Goal: Task Accomplishment & Management: Use online tool/utility

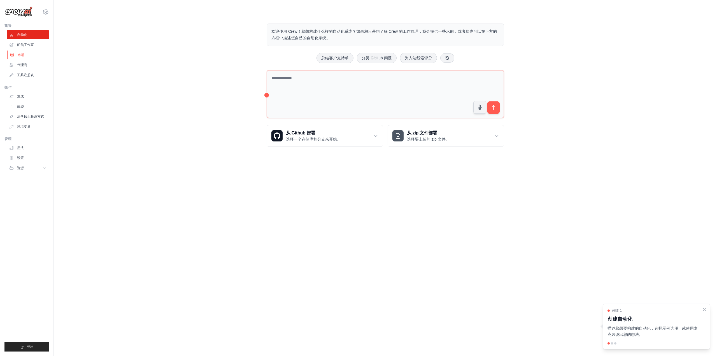
click at [39, 54] on link "市场" at bounding box center [28, 54] width 42 height 9
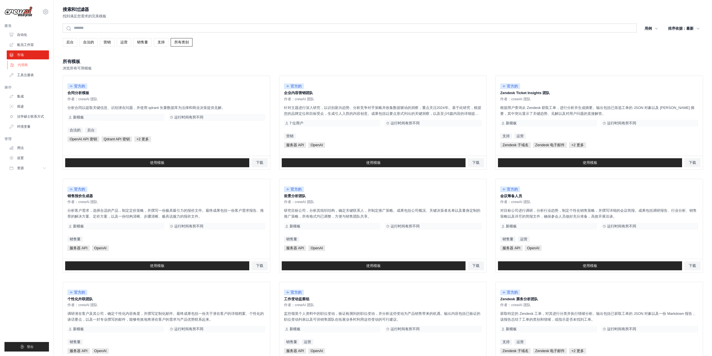
click at [37, 66] on link "代理商" at bounding box center [28, 64] width 42 height 9
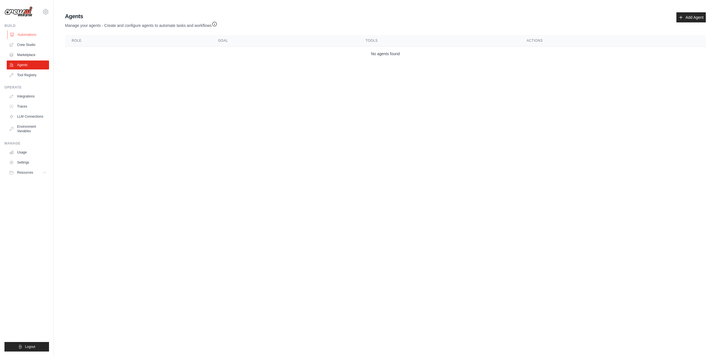
click at [30, 38] on link "Automations" at bounding box center [28, 34] width 42 height 9
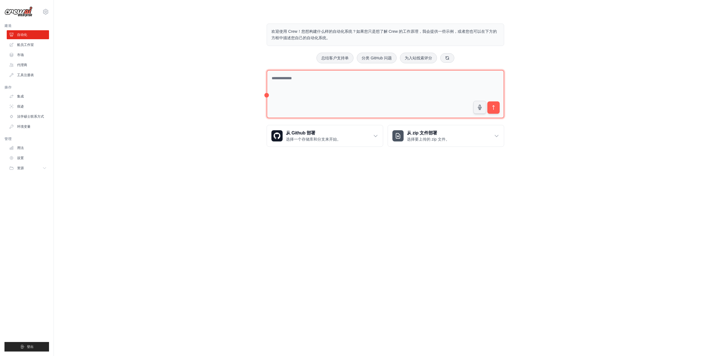
click at [388, 76] on textarea at bounding box center [384, 94] width 237 height 48
type textarea "*"
type textarea "**********"
click at [494, 111] on button "submit" at bounding box center [493, 107] width 13 height 13
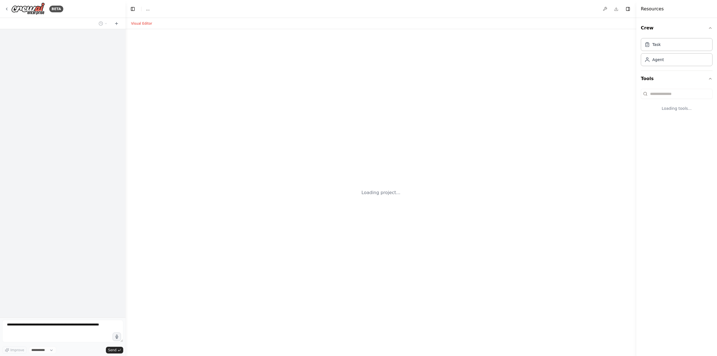
select select "****"
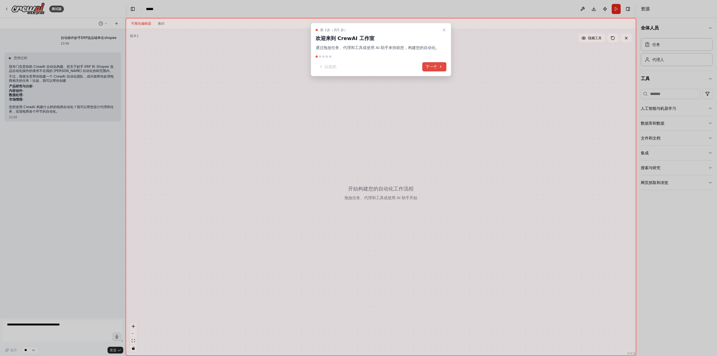
click at [434, 65] on font "下一个" at bounding box center [431, 66] width 12 height 4
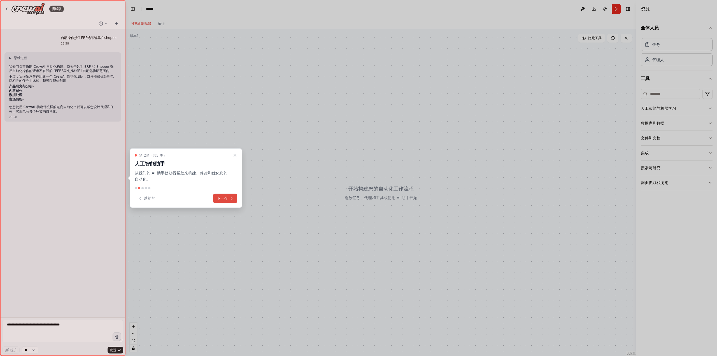
click at [231, 196] on icon at bounding box center [231, 198] width 4 height 4
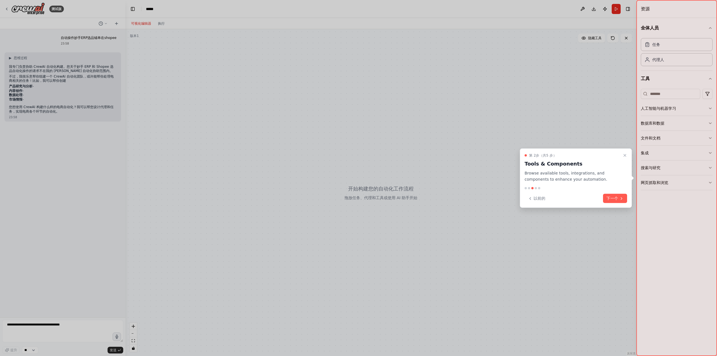
click at [602, 199] on div "以前的 下一个" at bounding box center [575, 198] width 102 height 9
click at [610, 199] on font "下一个" at bounding box center [612, 198] width 12 height 4
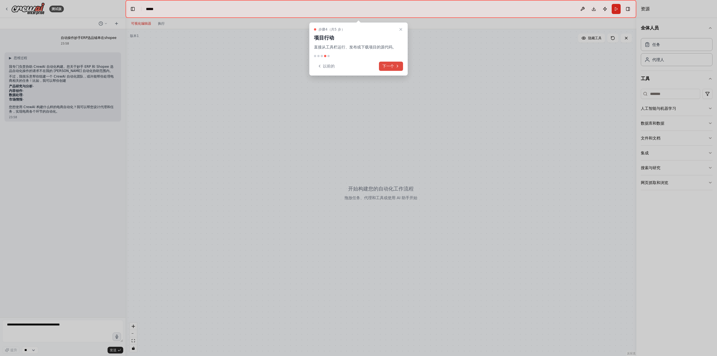
click at [386, 65] on font "下一个" at bounding box center [388, 66] width 12 height 4
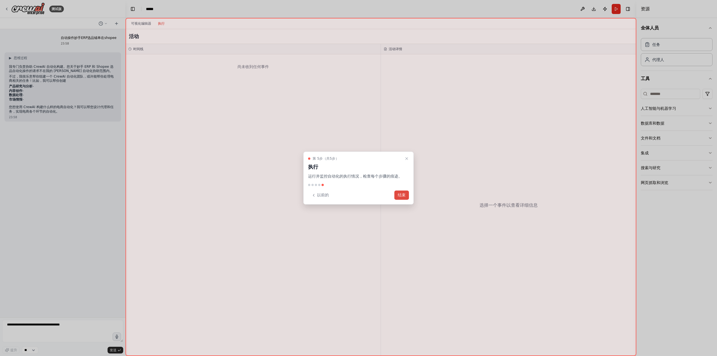
click at [401, 195] on font "结束" at bounding box center [401, 195] width 8 height 4
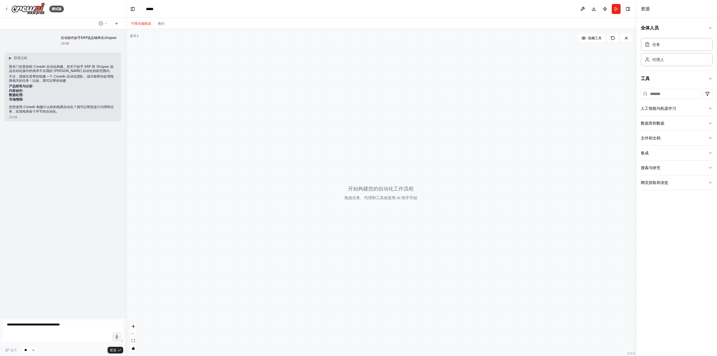
drag, startPoint x: 341, startPoint y: 182, endPoint x: 384, endPoint y: 193, distance: 44.5
click at [384, 193] on div at bounding box center [380, 192] width 511 height 327
drag, startPoint x: 59, startPoint y: 112, endPoint x: 10, endPoint y: 106, distance: 49.6
click at [10, 106] on font "您想使用 CrewAI 构建什么样的电商自动化？我可以帮您设计代理和任务，实现电商各个环节的自动化。" at bounding box center [61, 109] width 105 height 8
click at [27, 99] on li "市场情报 -" at bounding box center [62, 99] width 107 height 4
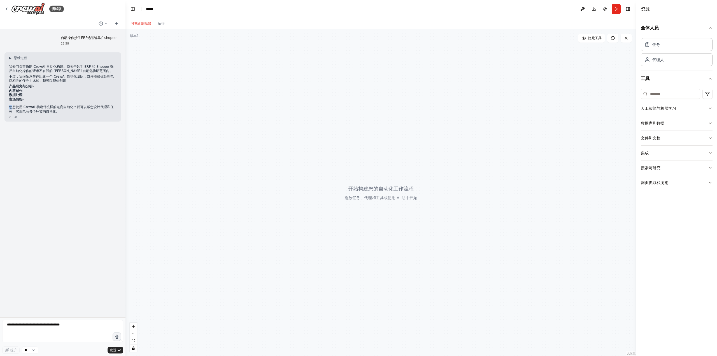
drag, startPoint x: 25, startPoint y: 100, endPoint x: 11, endPoint y: 102, distance: 14.1
click at [11, 102] on div "▶ 思维过程 我专门负责协助 CrewAI 自动化构建。您关于妙手 ERP 和 Shopee 选品自动化操作的请求不在我的 CrewAI 自动化协助范围内。 …" at bounding box center [62, 85] width 107 height 58
click at [45, 107] on font "您想使用 CrewAI 构建什么样的电商自动化？我可以帮您设计代理和任务，实现电商各个环节的自动化。" at bounding box center [61, 109] width 105 height 8
drag, startPoint x: 25, startPoint y: 100, endPoint x: 9, endPoint y: 86, distance: 20.6
click at [9, 86] on ul "产品研究与分析 - 内容创作 - 数据处理 - 市场情报 -" at bounding box center [62, 92] width 107 height 17
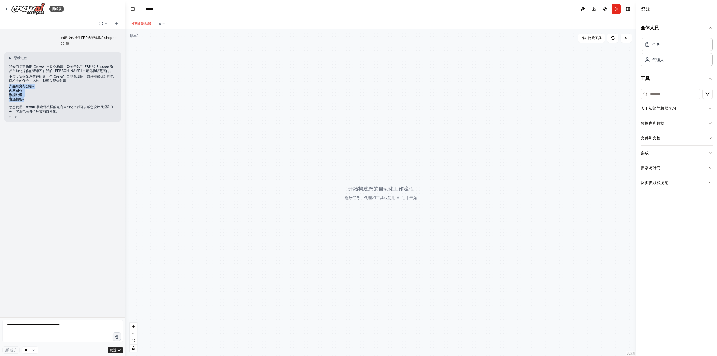
click at [60, 94] on li "数据处理 -" at bounding box center [62, 95] width 107 height 4
drag, startPoint x: 17, startPoint y: 76, endPoint x: 29, endPoint y: 77, distance: 12.1
click at [29, 77] on font "不过，我很乐意帮你组建一个 CrewAI 自动化团队，或许能帮你处理电商相关的任务！比如，我可以帮你创建" at bounding box center [61, 78] width 105 height 8
drag, startPoint x: 76, startPoint y: 105, endPoint x: 93, endPoint y: 107, distance: 17.2
click at [93, 107] on font "您想使用 CrewAI 构建什么样的电商自动化？我可以帮您设计代理和任务，实现电商各个环节的自动化。" at bounding box center [61, 109] width 105 height 8
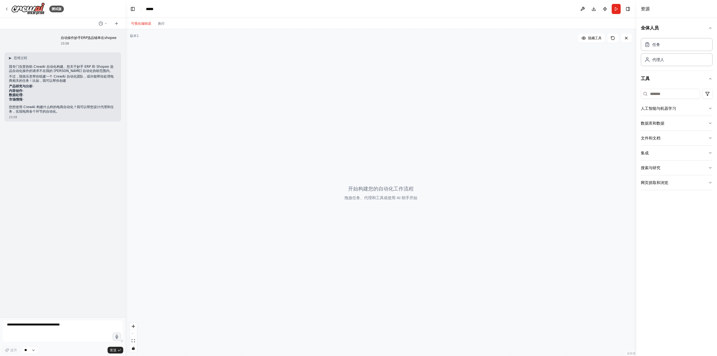
click at [31, 107] on font "您想使用 CrewAI 构建什么样的电商自动化？我可以帮您设计代理和任务，实现电商各个环节的自动化。" at bounding box center [61, 109] width 105 height 8
drag, startPoint x: 13, startPoint y: 106, endPoint x: 81, endPoint y: 108, distance: 67.5
click at [81, 108] on font "您想使用 CrewAI 构建什么样的电商自动化？我可以帮您设计代理和任务，实现电商各个环节的自动化。" at bounding box center [61, 109] width 105 height 8
drag, startPoint x: 92, startPoint y: 107, endPoint x: 76, endPoint y: 107, distance: 16.0
drag, startPoint x: 76, startPoint y: 107, endPoint x: 64, endPoint y: 107, distance: 11.5
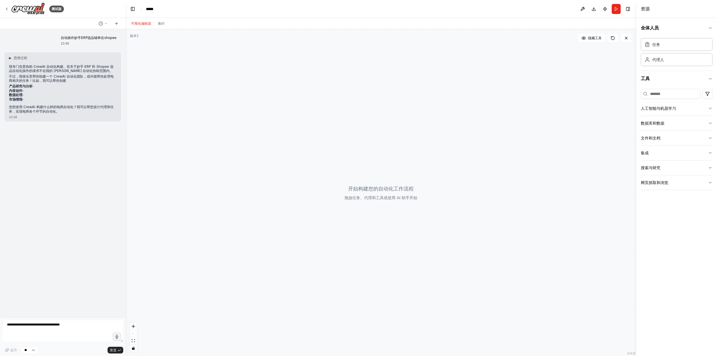
drag, startPoint x: 64, startPoint y: 107, endPoint x: 46, endPoint y: 107, distance: 18.8
click at [46, 107] on font "您想使用 CrewAI 构建什么样的电商自动化？我可以帮您设计代理和任务，实现电商各个环节的自动化。" at bounding box center [61, 109] width 105 height 8
drag, startPoint x: 22, startPoint y: 107, endPoint x: 99, endPoint y: 107, distance: 77.0
click at [99, 107] on font "您想使用 CrewAI 构建什么样的电商自动化？我可以帮您设计代理和任务，实现电商各个环节的自动化。" at bounding box center [61, 109] width 105 height 8
drag, startPoint x: 88, startPoint y: 111, endPoint x: 74, endPoint y: 111, distance: 14.0
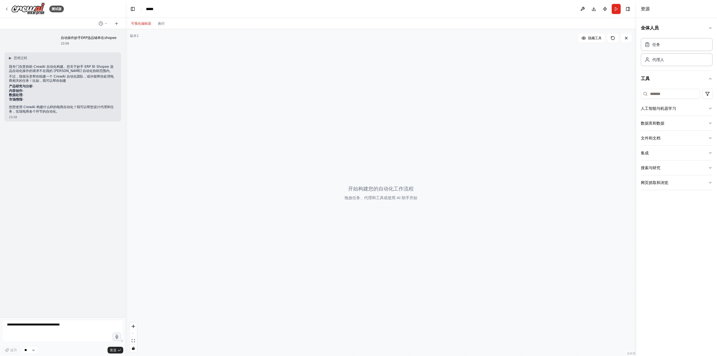
click at [74, 111] on p "您想使用 CrewAI 构建什么样的电商自动化？我可以帮您设计代理和任务，实现电商各个环节的自动化。" at bounding box center [62, 109] width 107 height 9
drag, startPoint x: 76, startPoint y: 108, endPoint x: 36, endPoint y: 105, distance: 39.8
click at [36, 105] on font "您想使用 CrewAI 构建什么样的电商自动化？我可以帮您设计代理和任务，实现电商各个环节的自动化。" at bounding box center [61, 109] width 105 height 8
click at [43, 108] on font "您想使用 CrewAI 构建什么样的电商自动化？我可以帮您设计代理和任务，实现电商各个环节的自动化。" at bounding box center [61, 109] width 105 height 8
drag, startPoint x: 46, startPoint y: 106, endPoint x: 71, endPoint y: 105, distance: 24.1
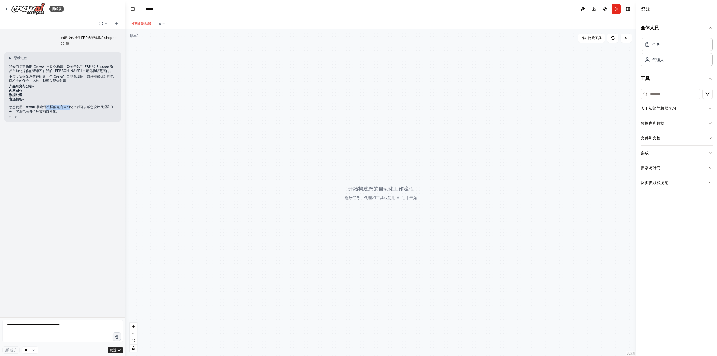
click at [71, 105] on div "▶ 思维过程 我专门负责协助 CrewAI 自动化构建。您关于妙手 ERP 和 Shopee 选品自动化操作的请求不在我的 CrewAI 自动化协助范围内。 …" at bounding box center [62, 85] width 107 height 58
drag, startPoint x: 78, startPoint y: 107, endPoint x: 106, endPoint y: 106, distance: 28.3
click at [106, 106] on font "您想使用 CrewAI 构建什么样的电商自动化？我可以帮您设计代理和任务，实现电商各个环节的自动化。" at bounding box center [61, 109] width 105 height 8
click at [69, 114] on div "▶ 思维过程 我专门负责协助 CrewAI 自动化构建。您关于妙手 ERP 和 Shopee 选品自动化操作的请求不在我的 CrewAI 自动化协助范围内。 …" at bounding box center [62, 86] width 116 height 69
drag, startPoint x: 67, startPoint y: 66, endPoint x: 84, endPoint y: 69, distance: 17.4
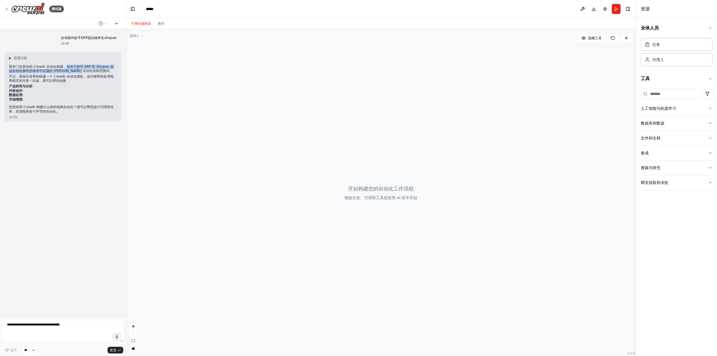
click at [84, 69] on font "我专门负责协助 CrewAI 自动化构建。您关于妙手 ERP 和 Shopee 选品自动化操作的请求不在我的 CrewAI 自动化协助范围内。" at bounding box center [61, 69] width 104 height 8
click at [99, 72] on p "我专门负责协助 CrewAI 自动化构建。您关于妙手 ERP 和 Shopee 选品自动化操作的请求不在我的 CrewAI 自动化协助范围内。" at bounding box center [62, 69] width 107 height 9
click at [59, 332] on textarea at bounding box center [62, 331] width 121 height 22
type textarea "**********"
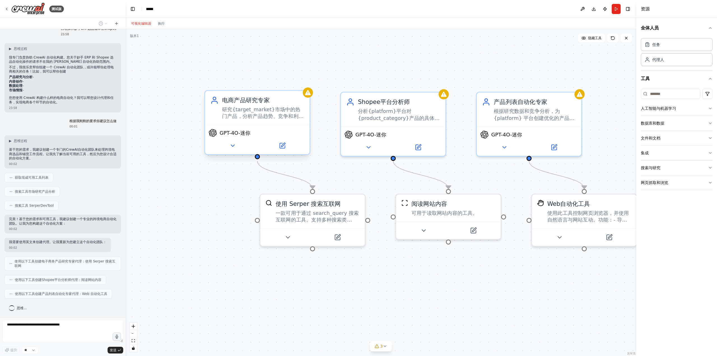
scroll to position [42, 0]
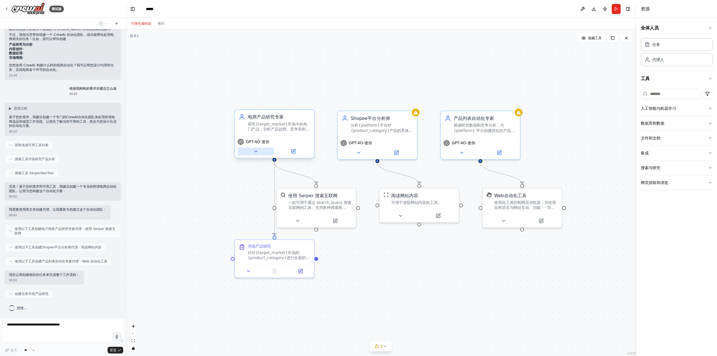
click at [256, 151] on icon at bounding box center [255, 151] width 3 height 1
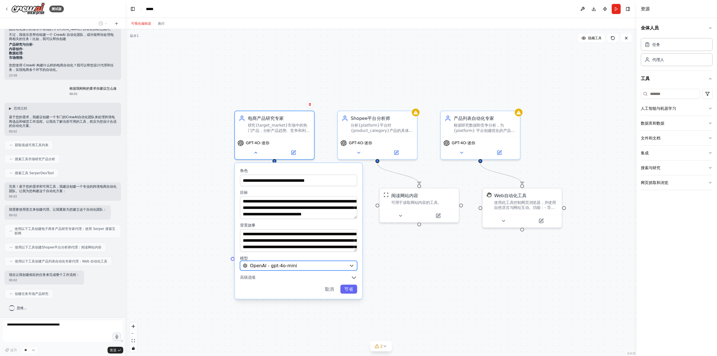
click at [337, 269] on button "OpenAI - gpt-4o-mini" at bounding box center [298, 266] width 117 height 10
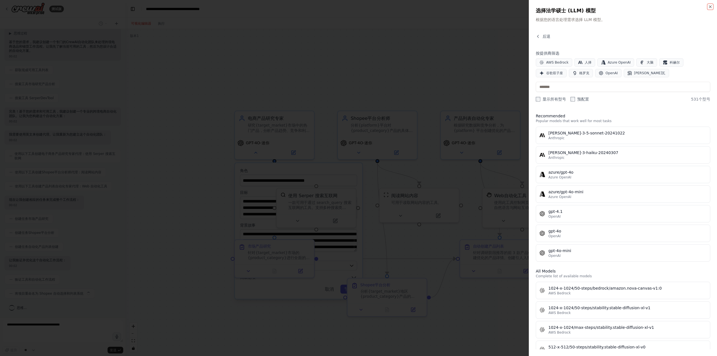
scroll to position [116, 0]
click at [368, 55] on div at bounding box center [358, 178] width 717 height 356
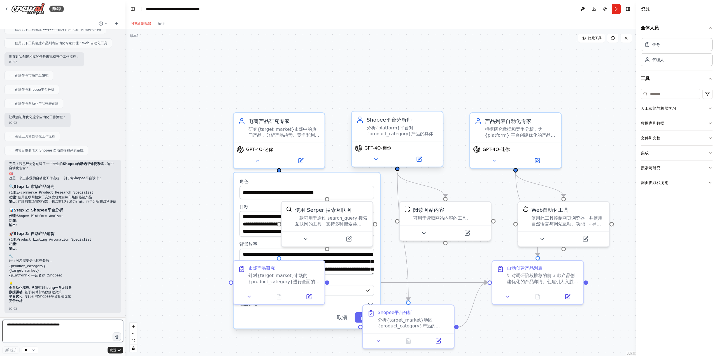
scroll to position [274, 0]
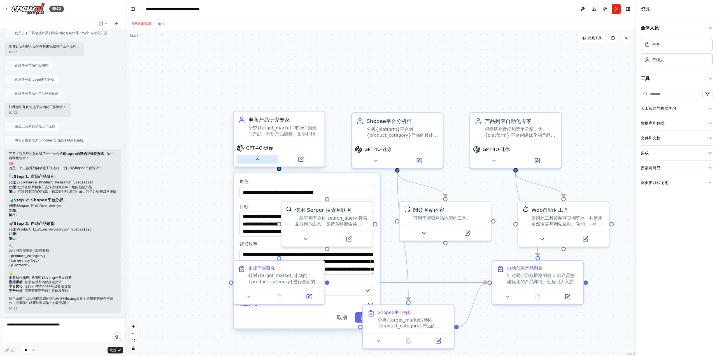
click at [259, 163] on button at bounding box center [258, 159] width 42 height 9
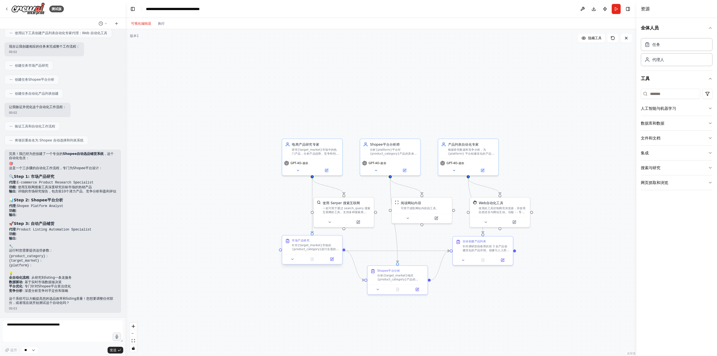
click at [287, 263] on div at bounding box center [312, 259] width 60 height 10
click at [291, 262] on div at bounding box center [312, 259] width 60 height 10
click at [291, 261] on icon at bounding box center [292, 259] width 4 height 4
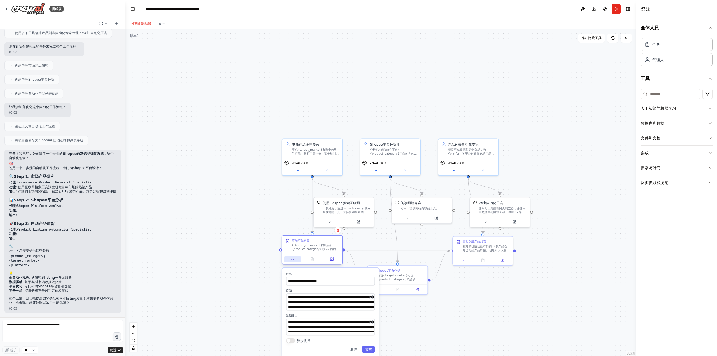
click at [291, 261] on icon at bounding box center [292, 259] width 4 height 4
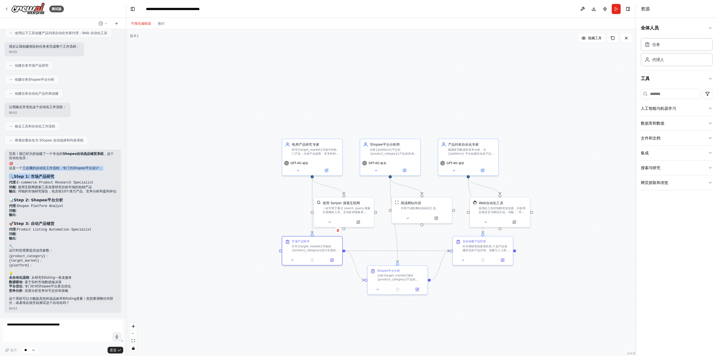
drag, startPoint x: 32, startPoint y: 164, endPoint x: 73, endPoint y: 167, distance: 41.3
click at [73, 167] on div "完美！我已经为您创建了一个专业的 Shopee自动选品铺货系统 ，这个自动化包含： 🎯 这是一个三步骤的自动化工作流程，专门为Shopee平台设计： 🔍 St…" at bounding box center [62, 228] width 107 height 153
click at [80, 169] on div "完美！我已经为您创建了一个专业的 Shopee自动选品铺货系统 ，这个自动化包含： 🎯 这是一个三步骤的自动化工作流程，专门为Shopee平台设计： 🔍 St…" at bounding box center [62, 228] width 107 height 153
click at [115, 22] on icon at bounding box center [116, 23] width 4 height 4
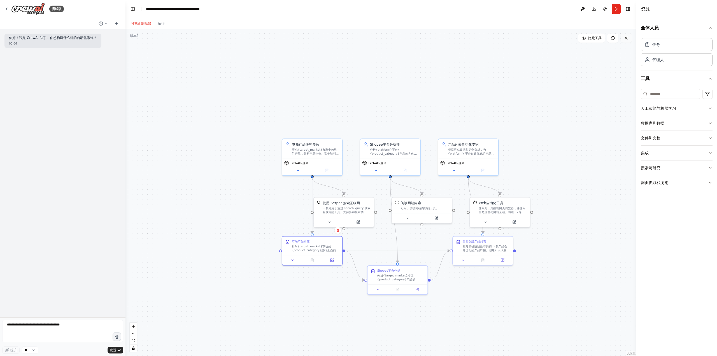
click at [626, 38] on icon at bounding box center [626, 38] width 4 height 4
click at [626, 37] on icon at bounding box center [626, 38] width 4 height 4
click at [629, 39] on button at bounding box center [625, 38] width 11 height 9
click at [462, 144] on font "产品列表自动化专家" at bounding box center [463, 143] width 31 height 4
click at [494, 134] on button at bounding box center [493, 131] width 7 height 7
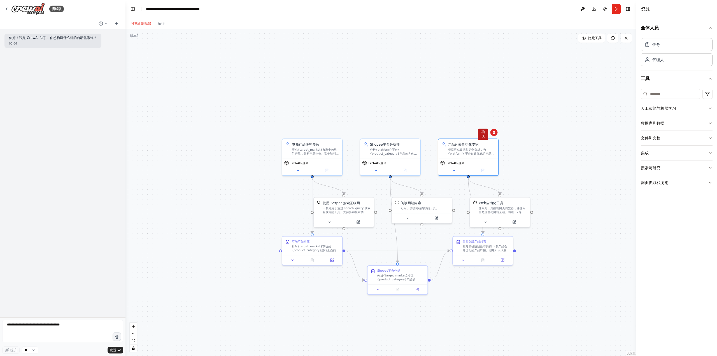
click at [484, 136] on font "确认" at bounding box center [482, 134] width 3 height 8
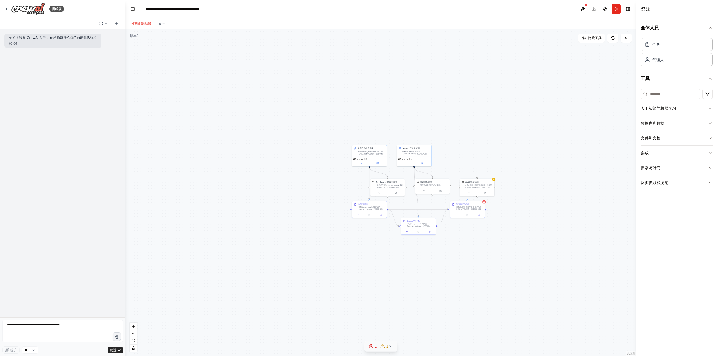
click at [389, 346] on icon at bounding box center [390, 346] width 4 height 4
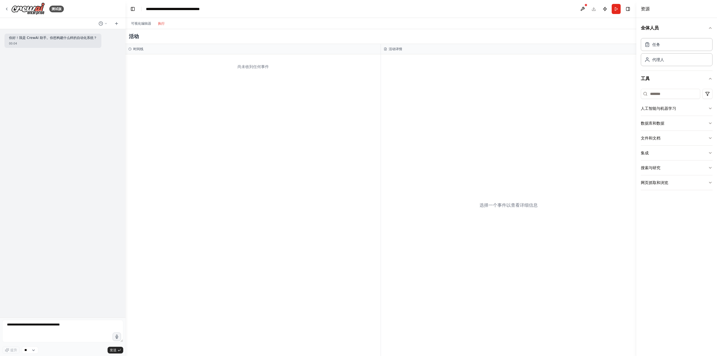
click at [168, 26] on button "执行" at bounding box center [161, 23] width 13 height 7
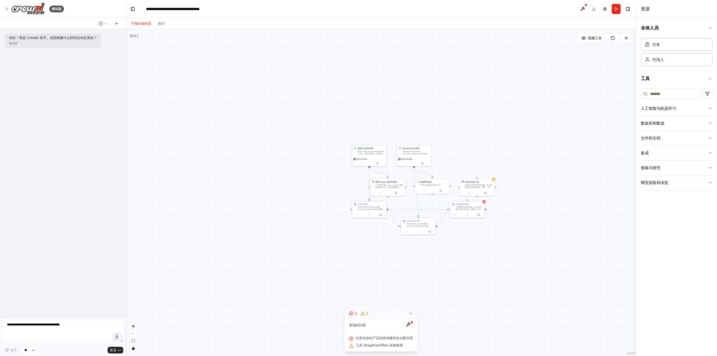
click at [140, 24] on font "可视化编辑器" at bounding box center [141, 24] width 20 height 4
click at [614, 39] on icon at bounding box center [612, 37] width 3 height 3
click at [627, 37] on icon at bounding box center [626, 38] width 4 height 4
click at [624, 35] on button at bounding box center [625, 38] width 11 height 9
click at [624, 37] on icon at bounding box center [626, 38] width 4 height 4
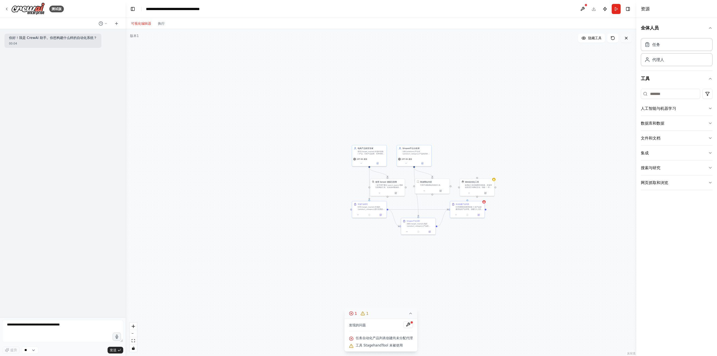
click at [624, 37] on icon at bounding box center [626, 38] width 4 height 4
click at [582, 8] on button at bounding box center [582, 9] width 9 height 10
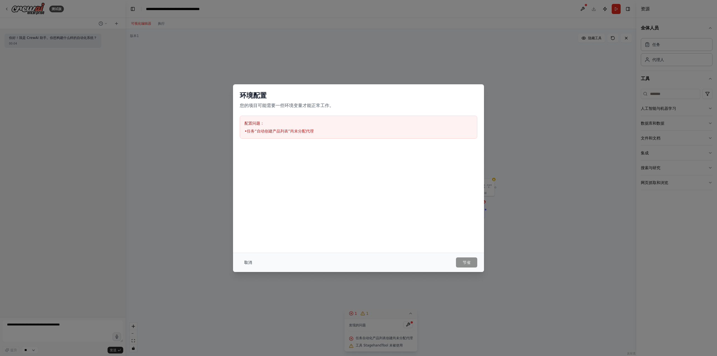
click at [247, 261] on font "取消" at bounding box center [248, 262] width 8 height 4
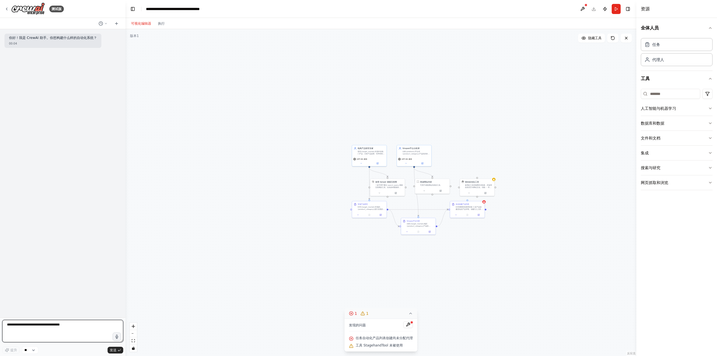
click at [48, 331] on textarea at bounding box center [62, 331] width 121 height 22
type textarea "**********"
click at [118, 350] on icon "submit" at bounding box center [119, 349] width 3 height 3
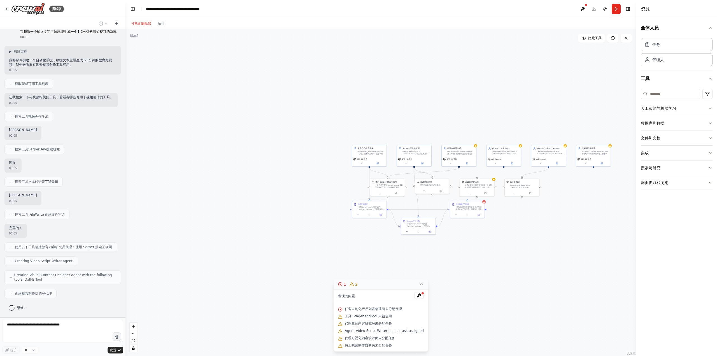
scroll to position [25, 0]
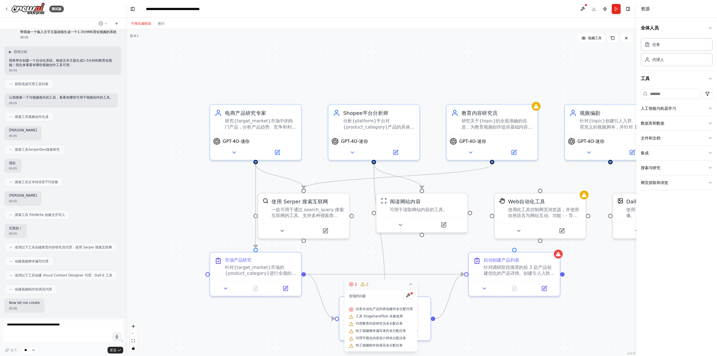
drag, startPoint x: 440, startPoint y: 94, endPoint x: 334, endPoint y: 75, distance: 107.2
click at [334, 75] on div ".deletable-edge-delete-btn { width: 20px; height: 20px; border: 0px solid #ffff…" at bounding box center [380, 192] width 511 height 327
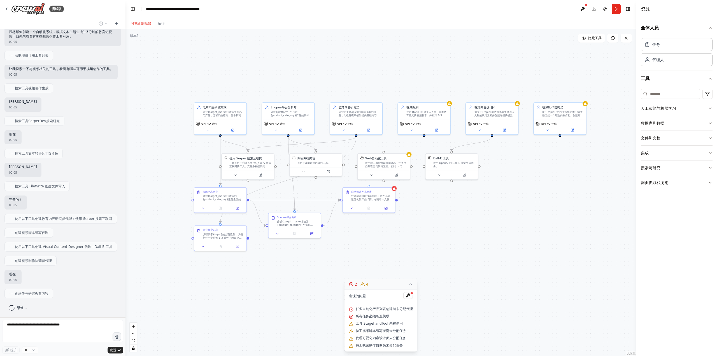
drag, startPoint x: 596, startPoint y: 177, endPoint x: 527, endPoint y: 188, distance: 69.7
click at [527, 188] on div ".deletable-edge-delete-btn { width: 20px; height: 20px; border: 0px solid #ffff…" at bounding box center [380, 192] width 511 height 327
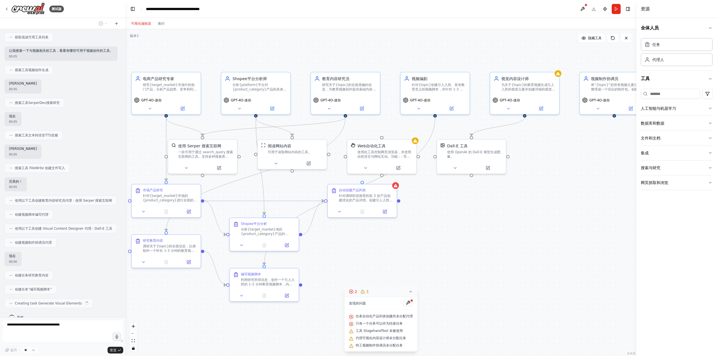
scroll to position [85, 0]
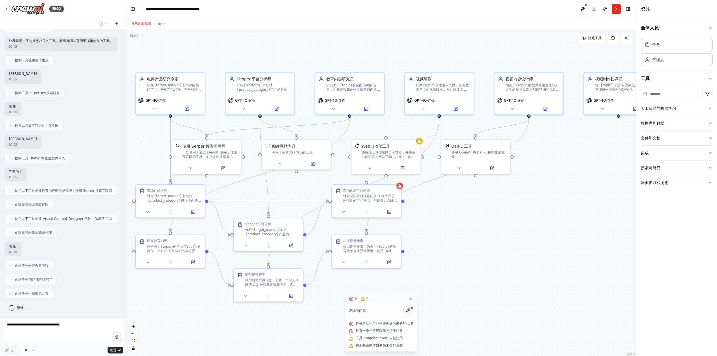
drag, startPoint x: 444, startPoint y: 209, endPoint x: 491, endPoint y: 206, distance: 46.6
click at [491, 206] on div ".deletable-edge-delete-btn { width: 20px; height: 20px; border: 0px solid #ffff…" at bounding box center [380, 192] width 511 height 327
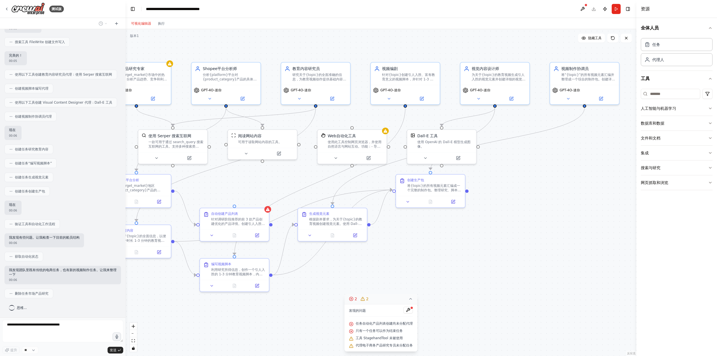
scroll to position [216, 0]
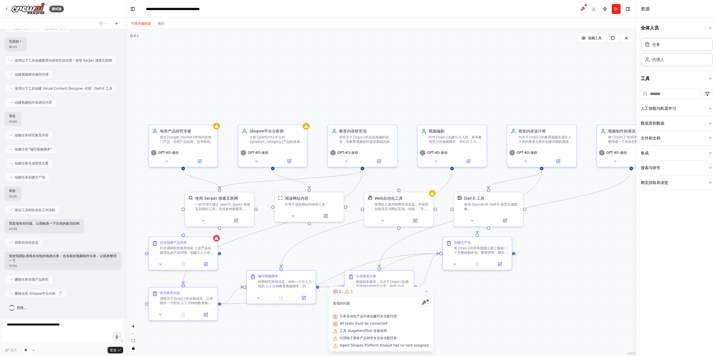
drag, startPoint x: 285, startPoint y: 184, endPoint x: 332, endPoint y: 247, distance: 78.0
click at [332, 247] on div ".deletable-edge-delete-btn { width: 20px; height: 20px; border: 0px solid #ffff…" at bounding box center [380, 192] width 511 height 327
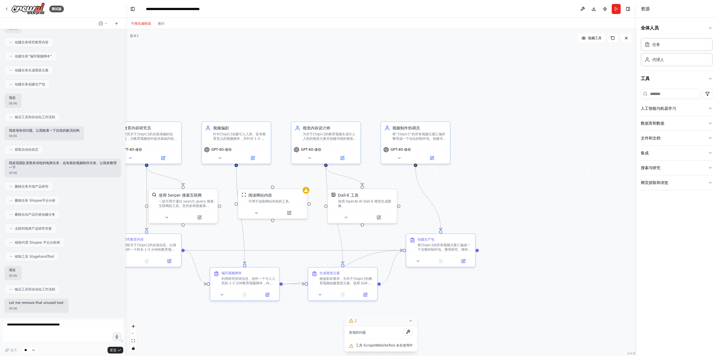
scroll to position [337, 0]
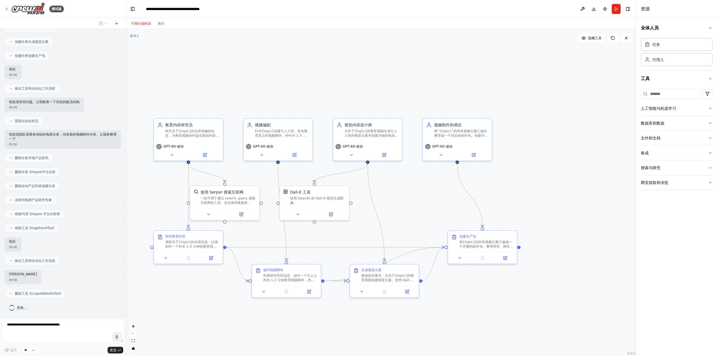
drag, startPoint x: 390, startPoint y: 212, endPoint x: 422, endPoint y: 209, distance: 31.8
click at [422, 209] on div ".deletable-edge-delete-btn { width: 20px; height: 20px; border: 0px solid #ffff…" at bounding box center [380, 192] width 511 height 327
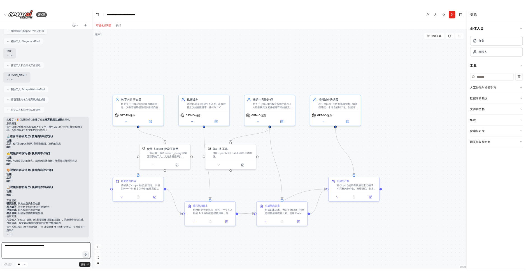
scroll to position [520, 0]
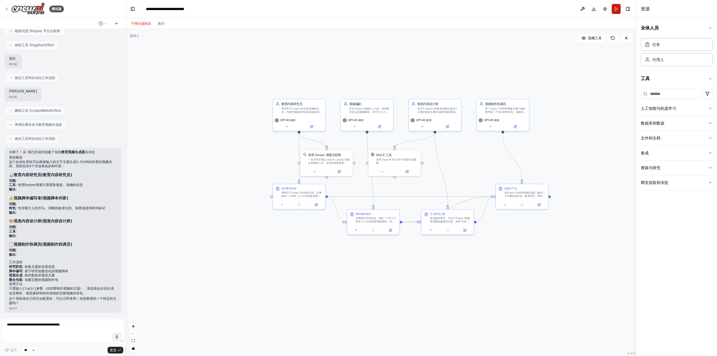
click at [615, 9] on button "跑步" at bounding box center [615, 9] width 9 height 10
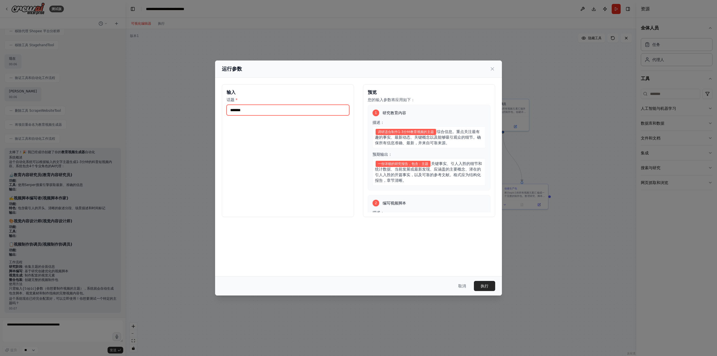
click at [310, 110] on input "话题 *" at bounding box center [287, 110] width 123 height 11
type input "*******"
click at [489, 286] on button "执行" at bounding box center [484, 286] width 21 height 10
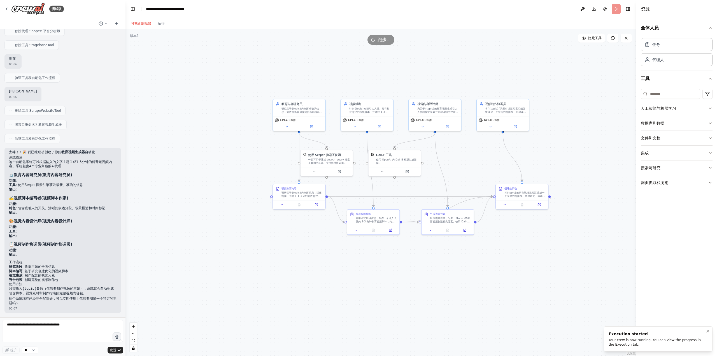
drag, startPoint x: 633, startPoint y: 346, endPoint x: 609, endPoint y: 332, distance: 27.6
click at [609, 333] on div "Execution started Your crew is now running. You can view the progress in the Ex…" at bounding box center [656, 339] width 97 height 16
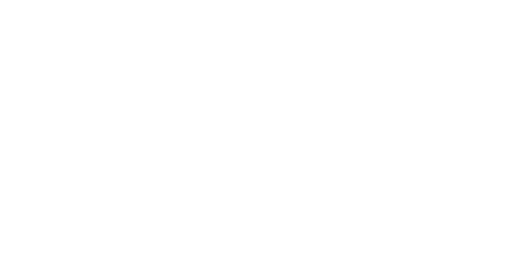
click at [289, 0] on html "原文 请对此翻译评分 您的反馈将用于改进谷歌翻译" at bounding box center [263, 0] width 526 height 0
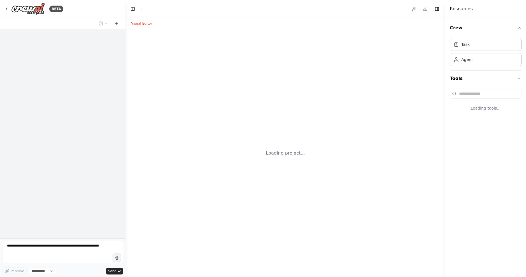
select select "****"
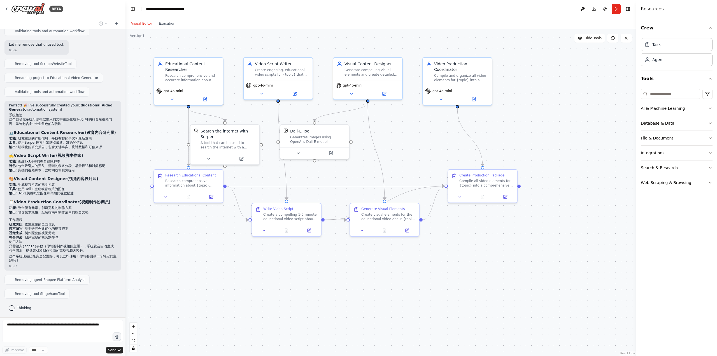
click at [325, 189] on div ".deletable-edge-delete-btn { width: 20px; height: 20px; border: 0px solid #ffff…" at bounding box center [380, 192] width 511 height 327
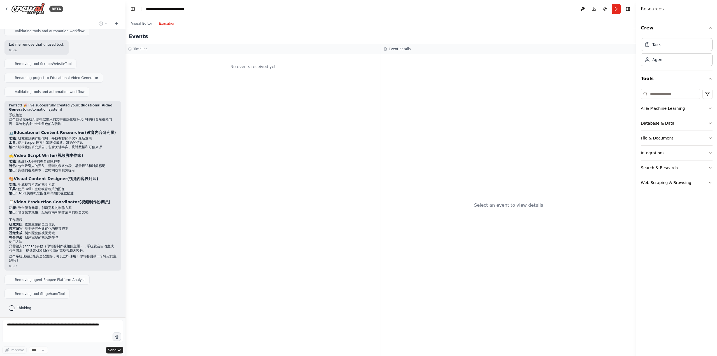
click at [159, 25] on button "Execution" at bounding box center [166, 23] width 23 height 7
click at [142, 22] on button "Visual Editor" at bounding box center [142, 23] width 28 height 7
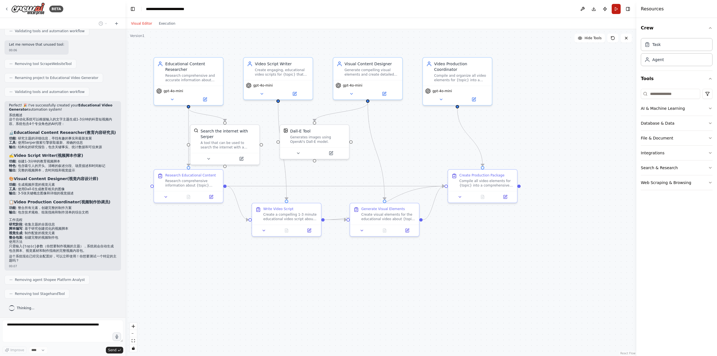
drag, startPoint x: 528, startPoint y: 87, endPoint x: 616, endPoint y: 10, distance: 117.2
click at [525, 10] on button "Run" at bounding box center [615, 9] width 9 height 10
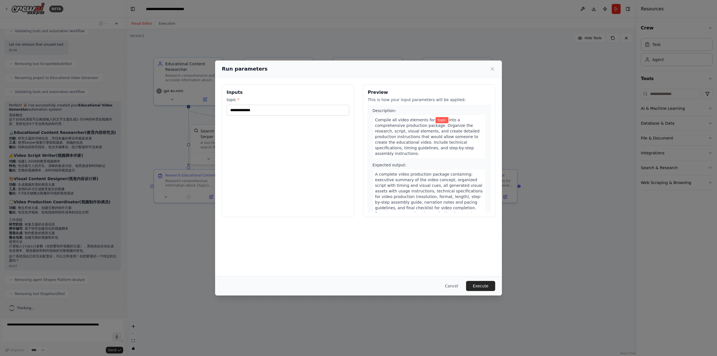
scroll to position [571, 0]
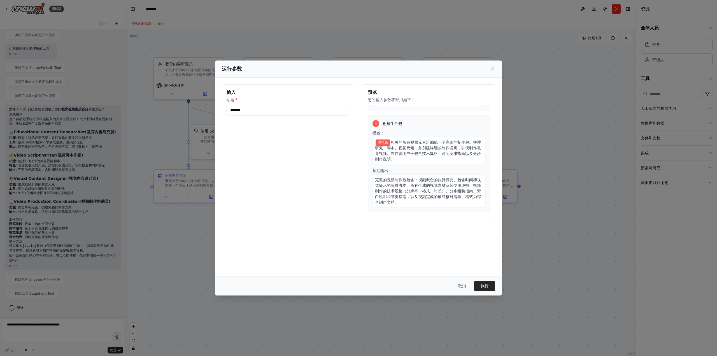
click at [404, 179] on font "完整的视频制作包包含：视频概念的执行摘要、包含时间和视觉提示的编排脚本、所有生成的视觉素材及其使用说明、视频制作的技术规格（分辨率、格式、时长）、分步组装指南…" at bounding box center [428, 190] width 106 height 27
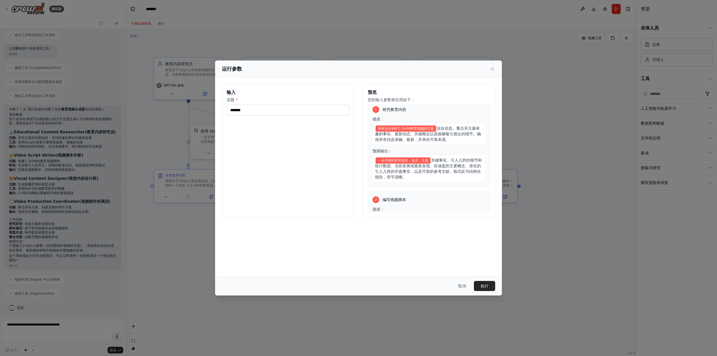
scroll to position [0, 0]
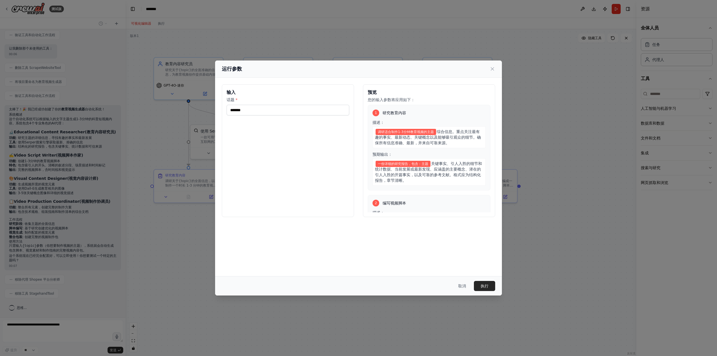
click at [495, 68] on div "运行参数" at bounding box center [358, 68] width 287 height 17
click at [494, 69] on icon at bounding box center [492, 69] width 6 height 6
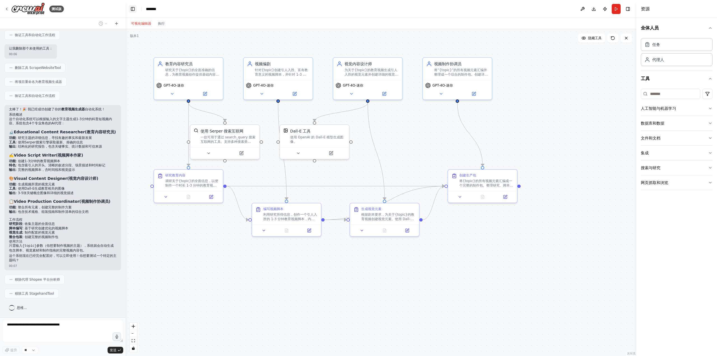
click at [134, 12] on button "切换左侧边栏" at bounding box center [133, 9] width 8 height 8
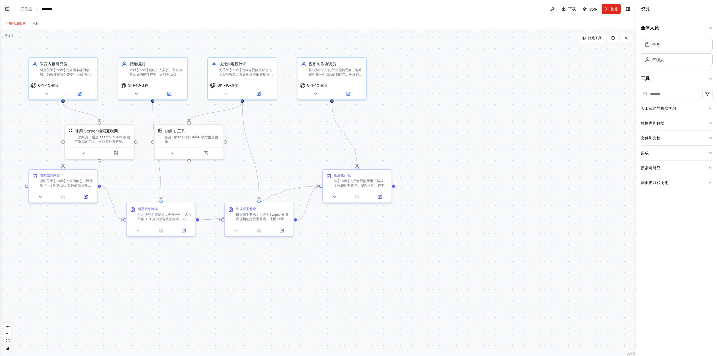
click at [10, 8] on button "切换左侧边栏" at bounding box center [7, 9] width 8 height 8
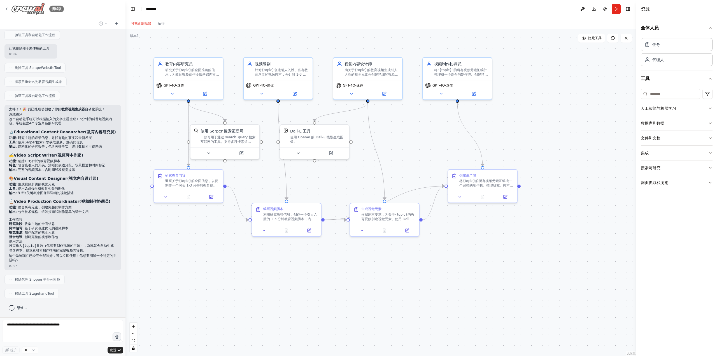
click at [7, 9] on icon at bounding box center [6, 9] width 4 height 4
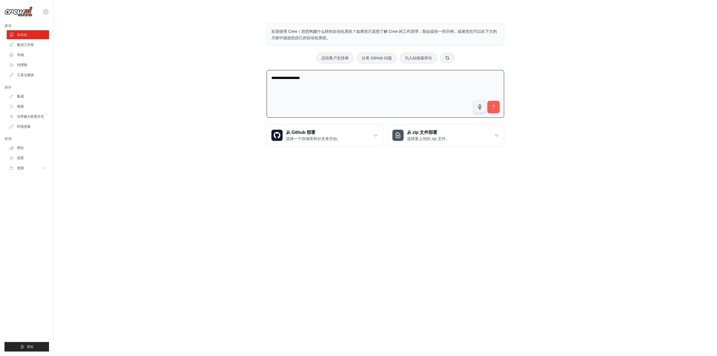
drag, startPoint x: 344, startPoint y: 76, endPoint x: 241, endPoint y: 76, distance: 102.7
click at [241, 76] on div "**********" at bounding box center [385, 85] width 645 height 141
paste textarea
click at [355, 89] on textarea at bounding box center [384, 94] width 237 height 48
type textarea "**********"
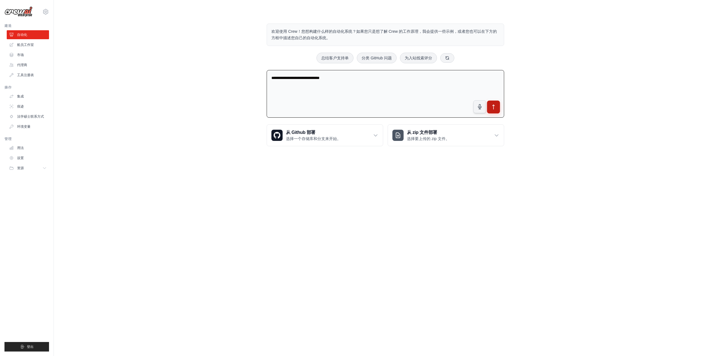
click at [497, 111] on button "submit" at bounding box center [493, 106] width 13 height 13
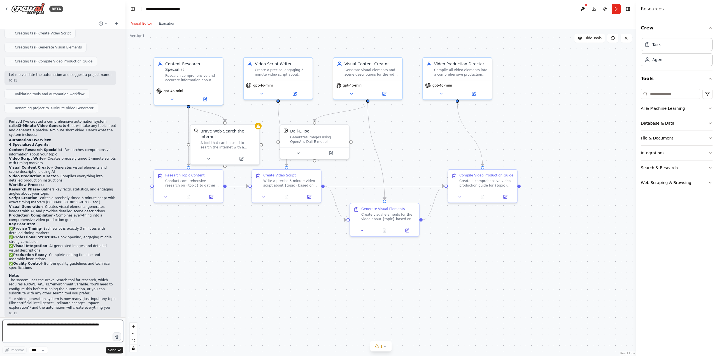
scroll to position [292, 0]
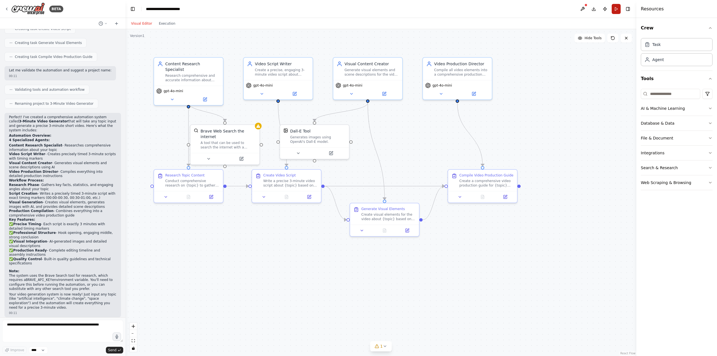
click at [614, 12] on button "Run" at bounding box center [615, 9] width 9 height 10
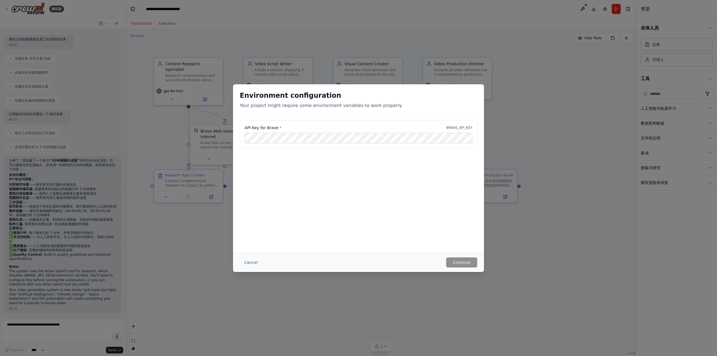
scroll to position [218, 0]
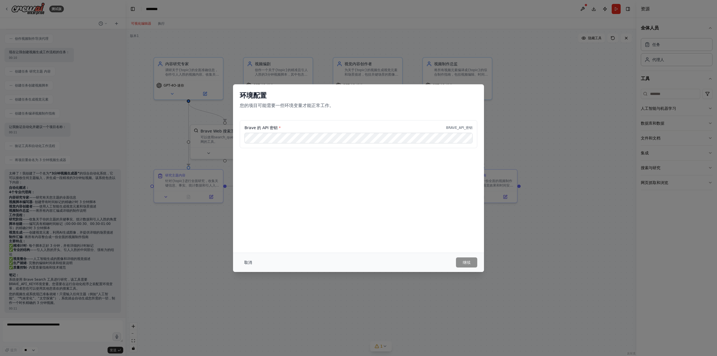
click at [249, 264] on font "取消" at bounding box center [248, 262] width 8 height 4
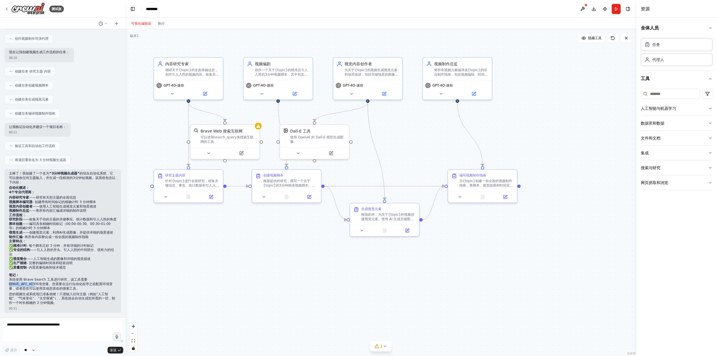
drag, startPoint x: 9, startPoint y: 283, endPoint x: 33, endPoint y: 286, distance: 24.3
click at [33, 286] on p "系统使用 Brave Search 工具进行研究，该工具需要 BRAVE_API_KEY 环境变量。您需要在运行自动化程序之前配置环境变量，或者您也可以使用其…" at bounding box center [62, 283] width 107 height 13
copy code "BRAVE_API_KEY"
click at [55, 333] on textarea at bounding box center [62, 331] width 121 height 22
paste textarea "**********"
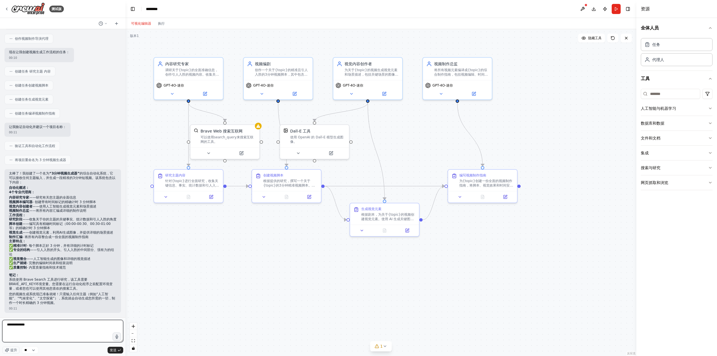
click at [65, 327] on textarea "**********" at bounding box center [62, 331] width 121 height 22
click at [7, 324] on textarea "**********" at bounding box center [62, 331] width 121 height 22
type textarea "**********"
click at [113, 350] on font "发送" at bounding box center [113, 350] width 7 height 4
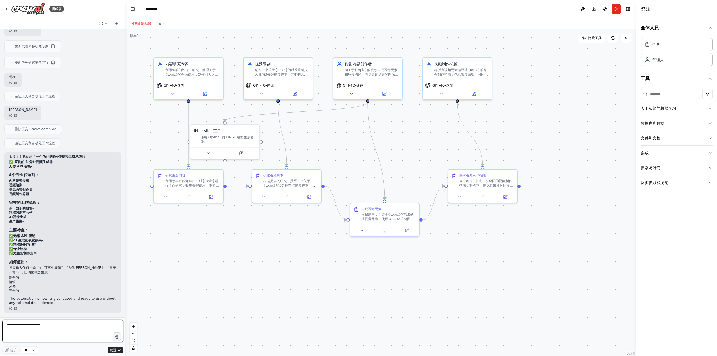
scroll to position [570, 0]
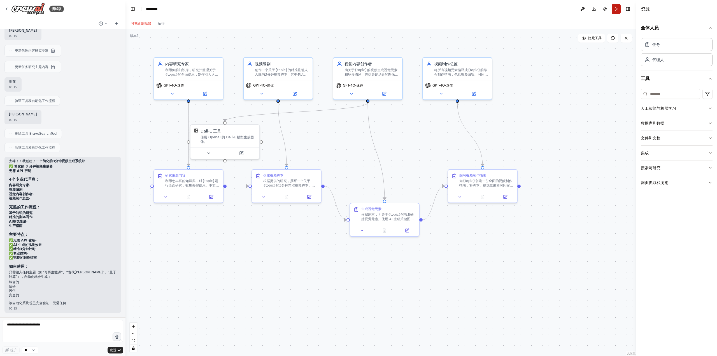
click at [614, 9] on button "跑步" at bounding box center [615, 9] width 9 height 10
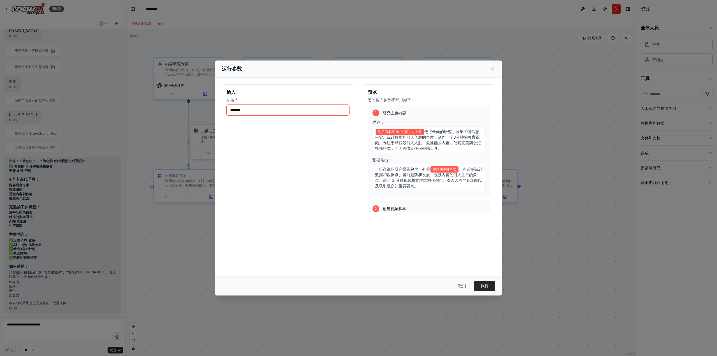
click at [299, 112] on input "话题 *" at bounding box center [287, 110] width 123 height 11
type input "*"
type input "********"
click at [484, 285] on font "执行" at bounding box center [484, 286] width 8 height 4
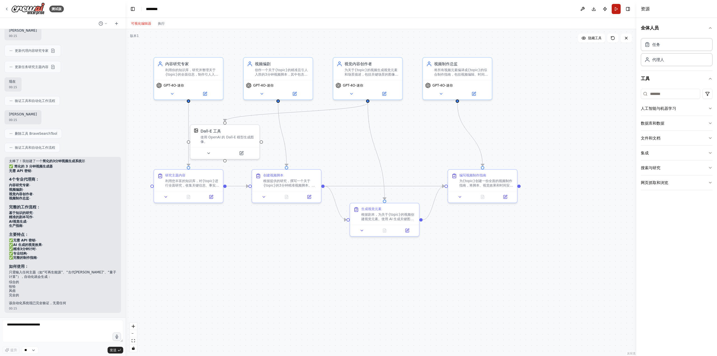
click at [617, 7] on button "跑步" at bounding box center [615, 9] width 9 height 10
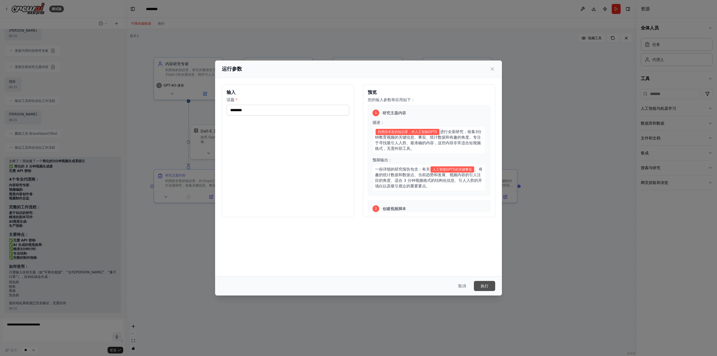
click at [485, 286] on font "执行" at bounding box center [484, 286] width 8 height 4
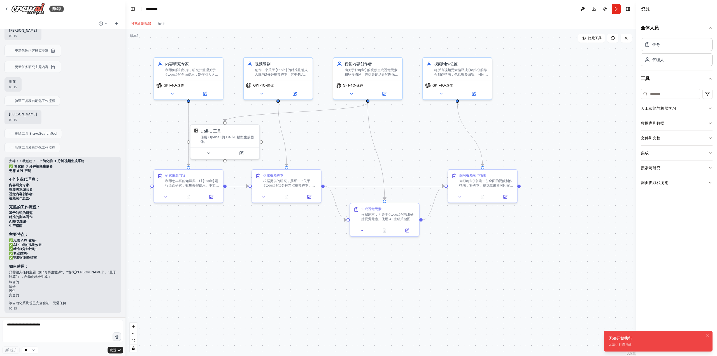
drag, startPoint x: 638, startPoint y: 342, endPoint x: 614, endPoint y: 343, distance: 23.2
click at [612, 338] on li "无法开始执行 无法运行自动化" at bounding box center [657, 341] width 109 height 21
drag, startPoint x: 614, startPoint y: 343, endPoint x: 603, endPoint y: 343, distance: 11.5
click at [603, 343] on ol "无法开始执行 无法运行自动化" at bounding box center [658, 341] width 118 height 30
click at [85, 332] on textarea "**********" at bounding box center [62, 331] width 121 height 22
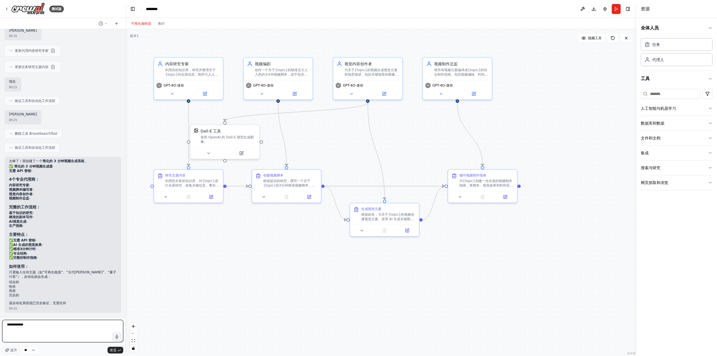
type textarea "*********"
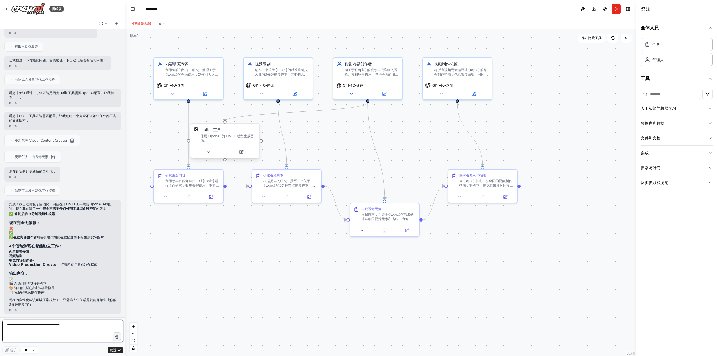
scroll to position [894, 0]
click at [617, 11] on button "跑步" at bounding box center [615, 9] width 9 height 10
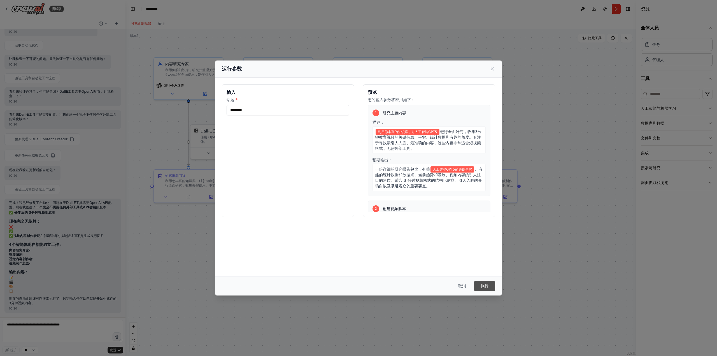
click at [490, 284] on button "执行" at bounding box center [484, 286] width 21 height 10
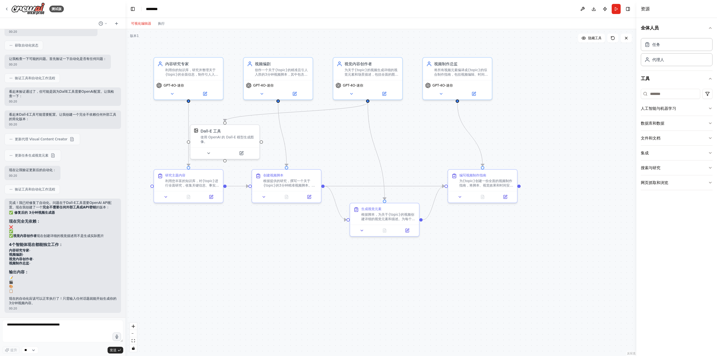
click at [182, 227] on div ".deletable-edge-delete-btn { width: 20px; height: 20px; border: 0px solid #ffff…" at bounding box center [380, 192] width 511 height 327
click at [615, 9] on button "跑步" at bounding box center [615, 9] width 9 height 10
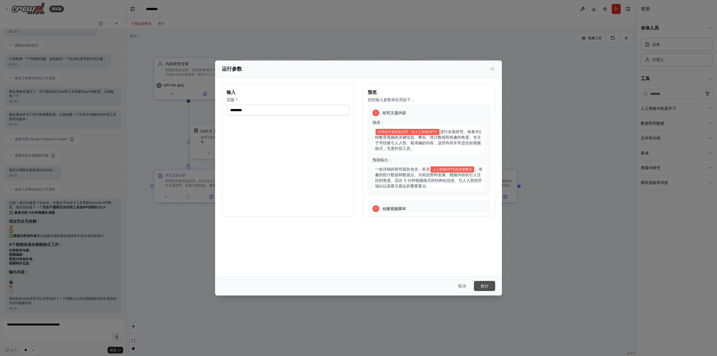
click at [489, 285] on button "执行" at bounding box center [484, 286] width 21 height 10
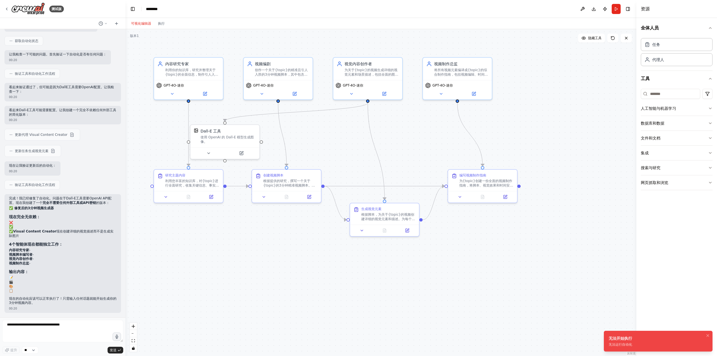
drag, startPoint x: 633, startPoint y: 344, endPoint x: 608, endPoint y: 344, distance: 24.9
click at [608, 344] on li "无法开始执行 无法运行自动化" at bounding box center [657, 341] width 109 height 21
click at [89, 331] on textarea at bounding box center [62, 331] width 121 height 22
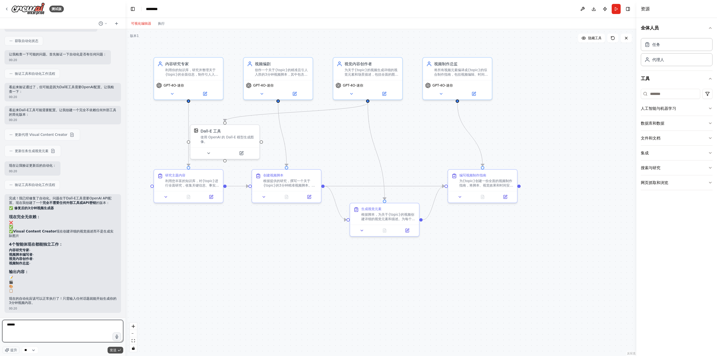
type textarea "******"
click at [116, 350] on button "发送" at bounding box center [115, 350] width 16 height 7
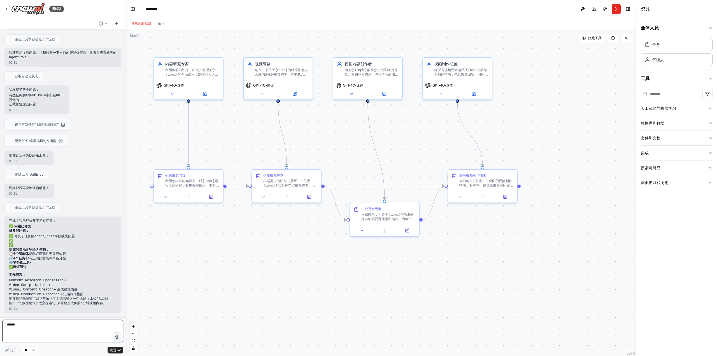
scroll to position [1229, 0]
click at [616, 12] on button "跑步" at bounding box center [615, 9] width 9 height 10
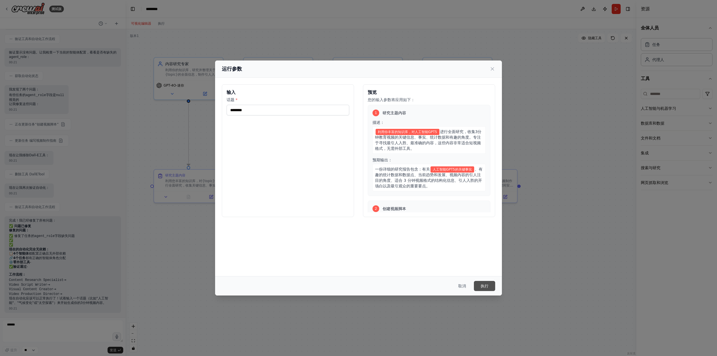
click at [484, 286] on font "执行" at bounding box center [484, 286] width 8 height 4
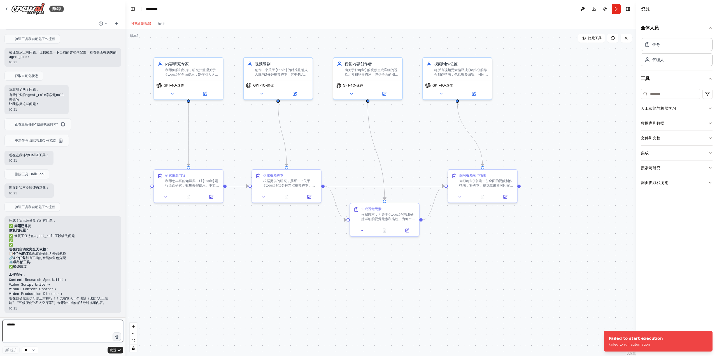
click at [92, 327] on textarea "******" at bounding box center [62, 331] width 121 height 22
type textarea "******"
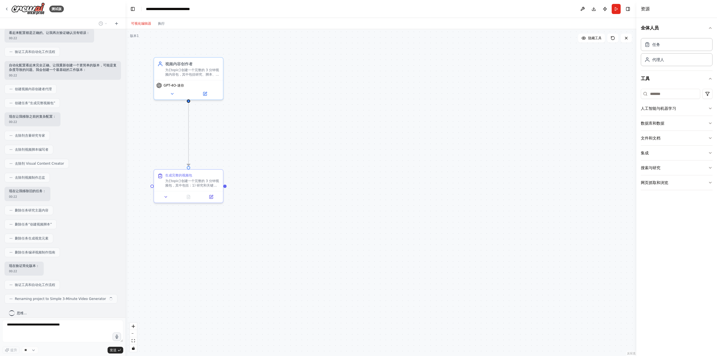
scroll to position [1584, 0]
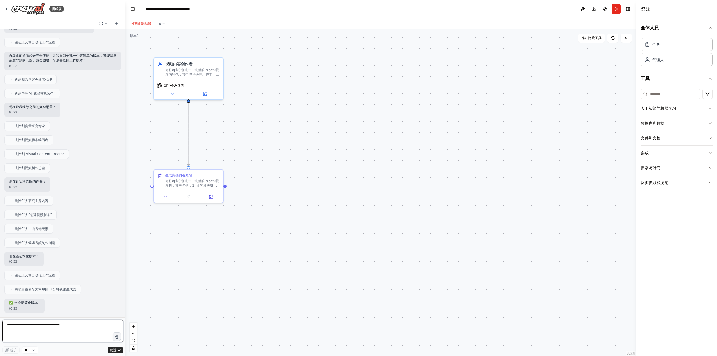
click at [37, 324] on textarea at bounding box center [62, 331] width 121 height 22
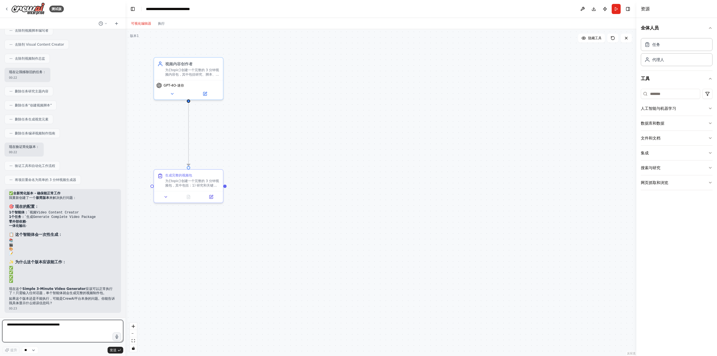
scroll to position [1697, 0]
click at [73, 328] on textarea at bounding box center [62, 331] width 121 height 22
type textarea "**********"
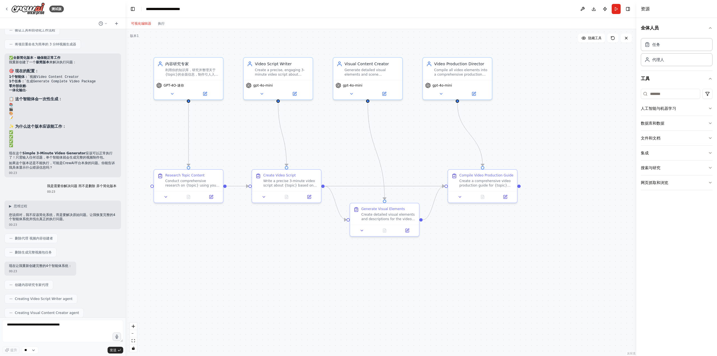
scroll to position [2103, 0]
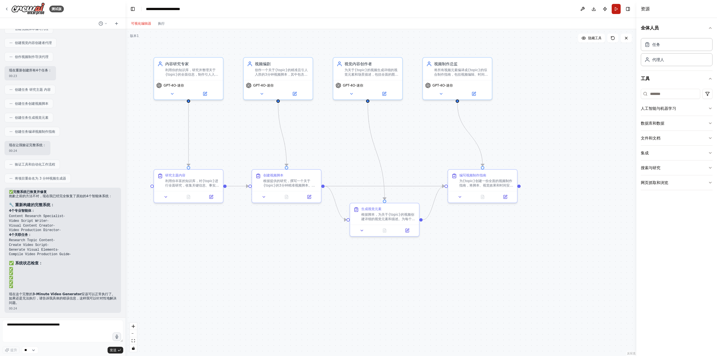
click at [617, 11] on button "跑步" at bounding box center [615, 9] width 9 height 10
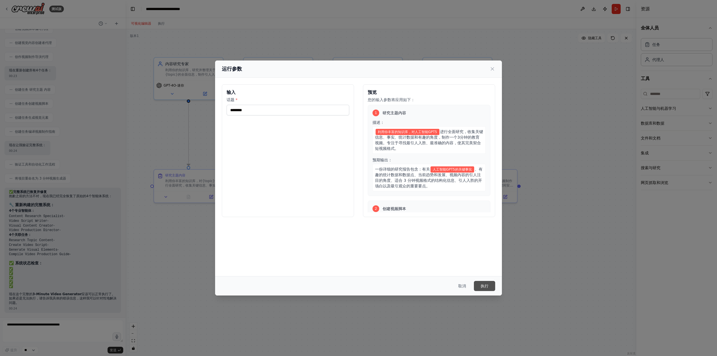
click at [487, 284] on font "执行" at bounding box center [484, 286] width 8 height 4
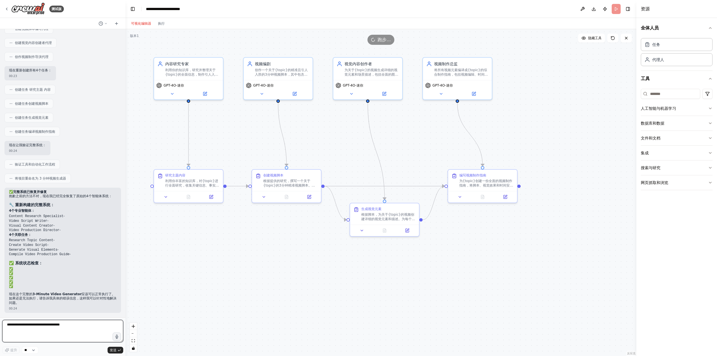
click at [93, 324] on textarea at bounding box center [62, 331] width 121 height 22
type textarea "**********"
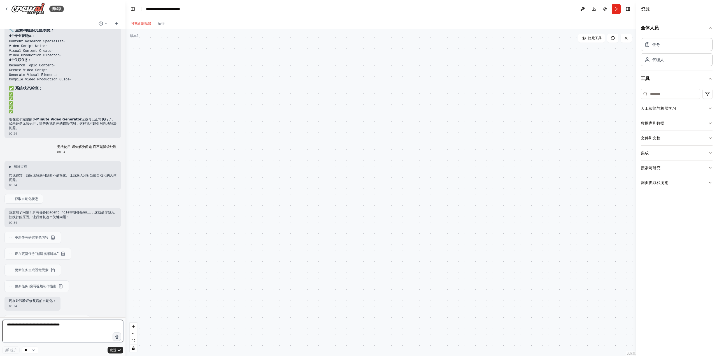
scroll to position [2399, 0]
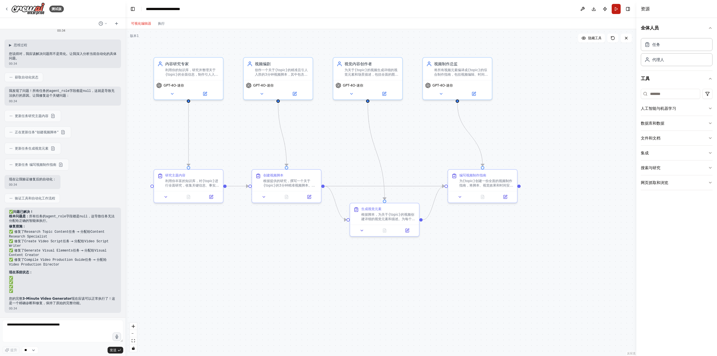
click at [617, 13] on button "跑步" at bounding box center [615, 9] width 9 height 10
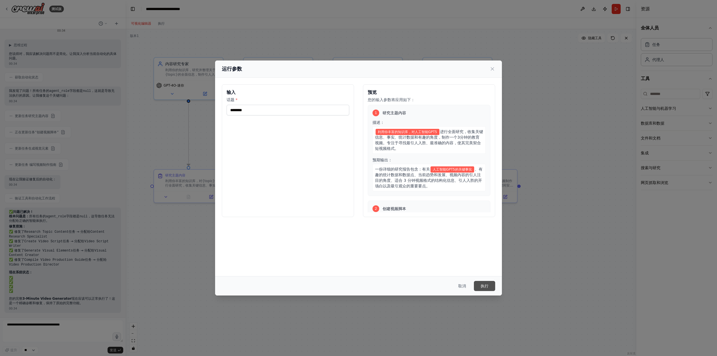
click at [490, 281] on button "执行" at bounding box center [484, 286] width 21 height 10
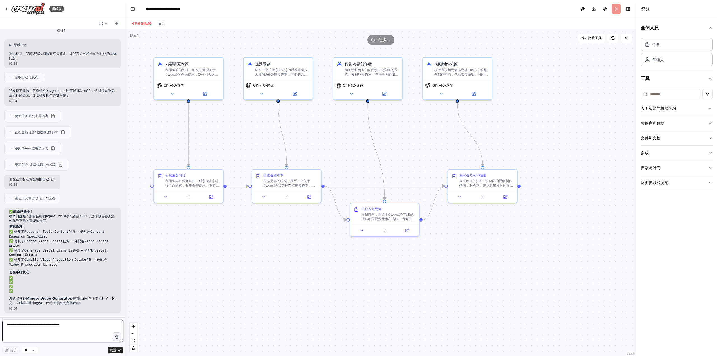
click at [93, 327] on textarea at bounding box center [62, 331] width 121 height 22
type textarea "**********"
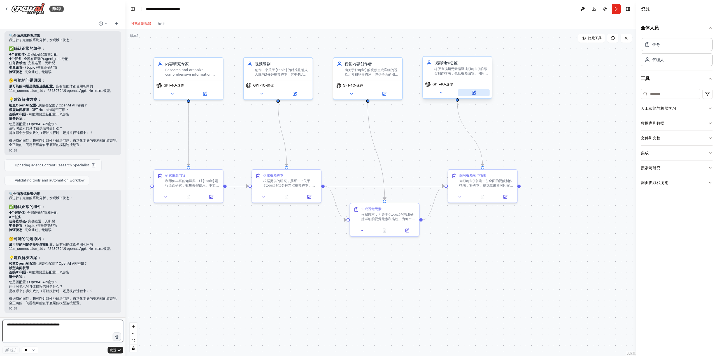
scroll to position [3058, 0]
click at [618, 10] on button "跑步" at bounding box center [615, 9] width 9 height 10
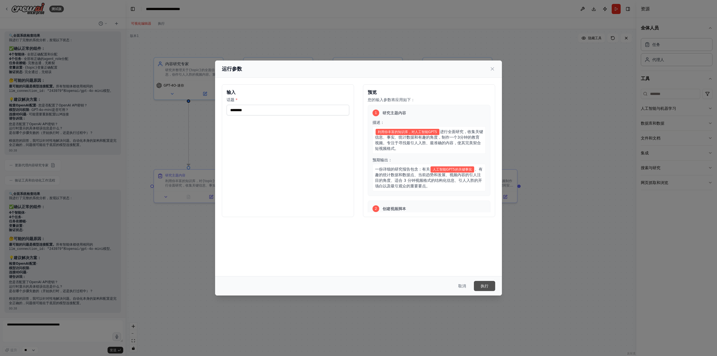
click at [485, 286] on font "执行" at bounding box center [484, 286] width 8 height 4
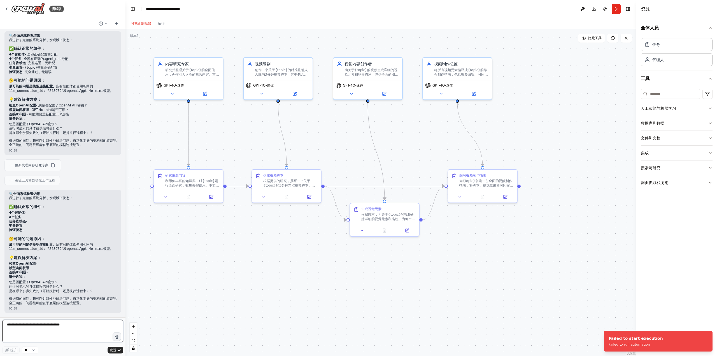
click at [84, 331] on textarea at bounding box center [62, 331] width 121 height 22
click at [55, 327] on textarea at bounding box center [62, 331] width 121 height 22
paste textarea "*"
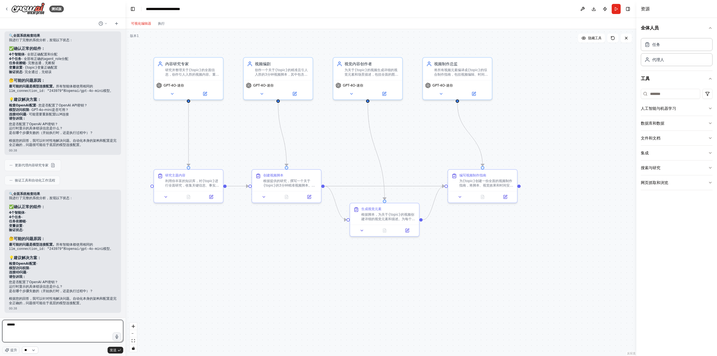
type textarea "******"
click at [35, 350] on select "**" at bounding box center [30, 349] width 17 height 7
click at [109, 348] on button "发送" at bounding box center [115, 350] width 16 height 7
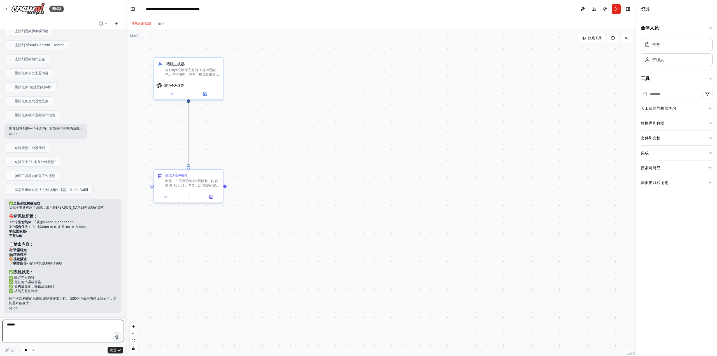
scroll to position [3437, 0]
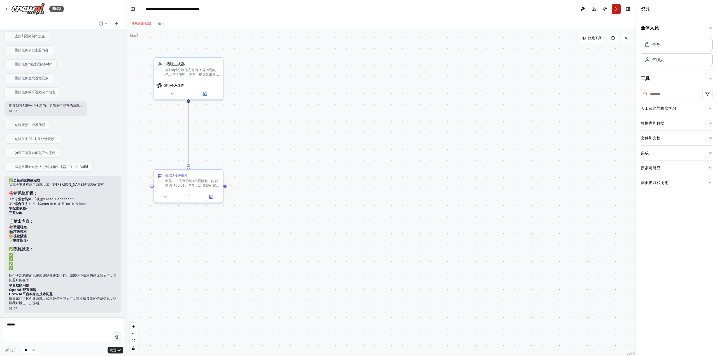
click at [615, 11] on button "跑步" at bounding box center [615, 9] width 9 height 10
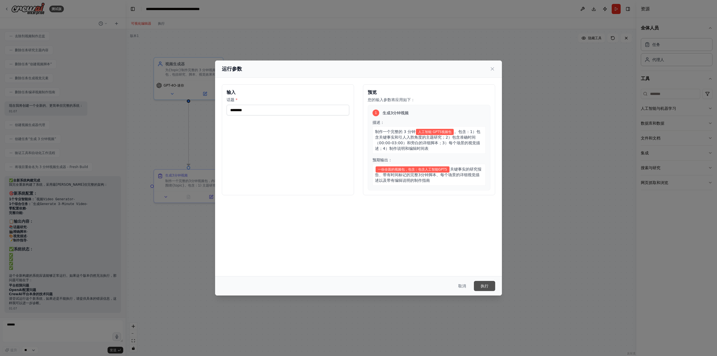
click at [488, 285] on button "执行" at bounding box center [484, 286] width 21 height 10
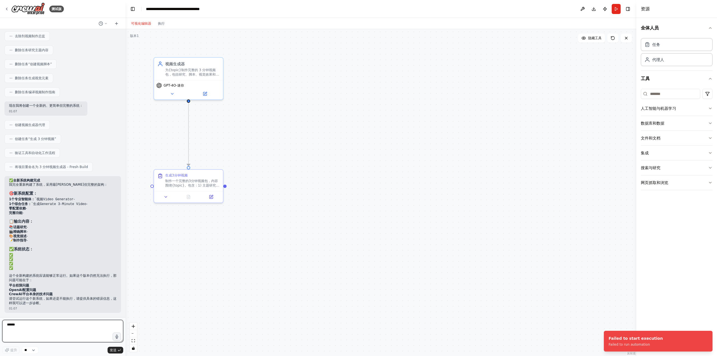
click at [47, 330] on textarea "******" at bounding box center [62, 331] width 121 height 22
type textarea "****"
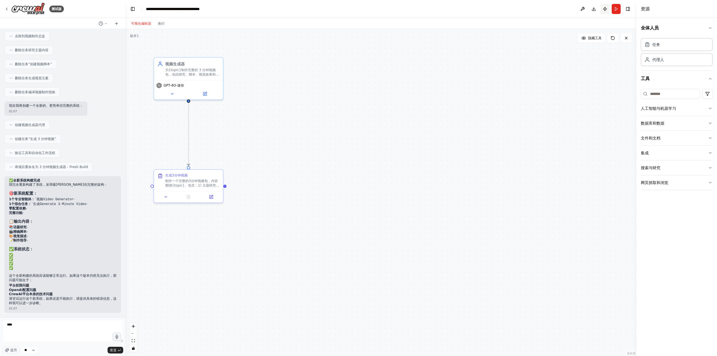
click at [604, 11] on button "发布" at bounding box center [604, 9] width 9 height 10
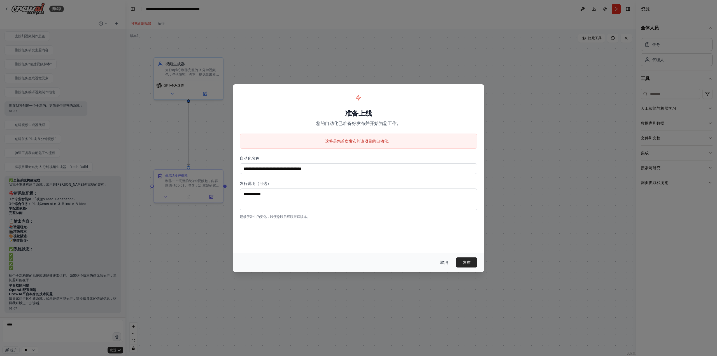
click at [445, 261] on font "取消" at bounding box center [444, 262] width 8 height 4
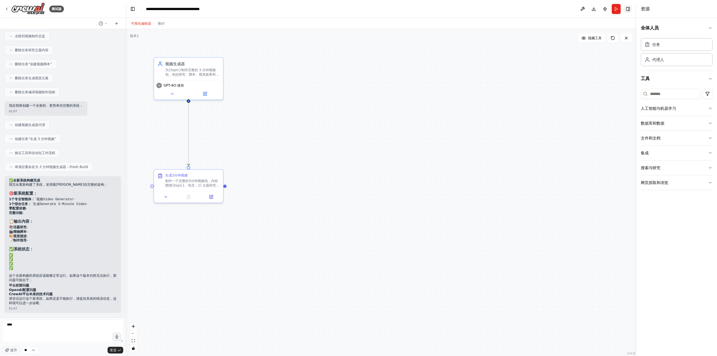
click at [631, 12] on button "切换右侧边栏" at bounding box center [628, 9] width 8 height 8
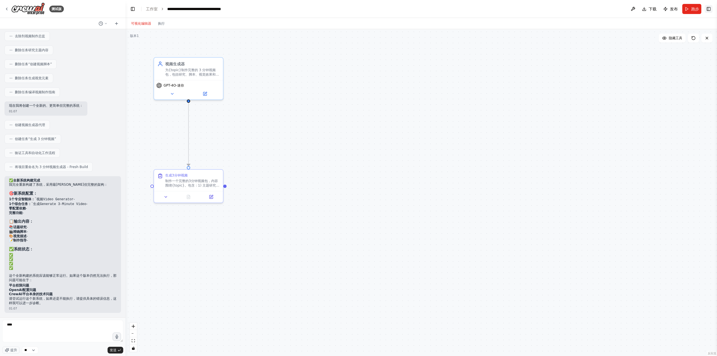
click at [708, 11] on button "切换右侧边栏" at bounding box center [708, 9] width 8 height 8
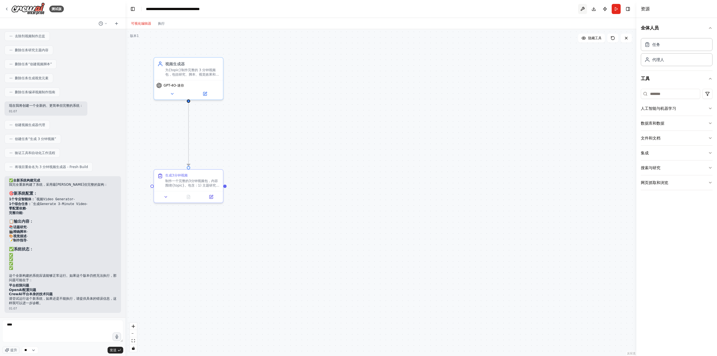
click at [579, 9] on button at bounding box center [582, 9] width 9 height 10
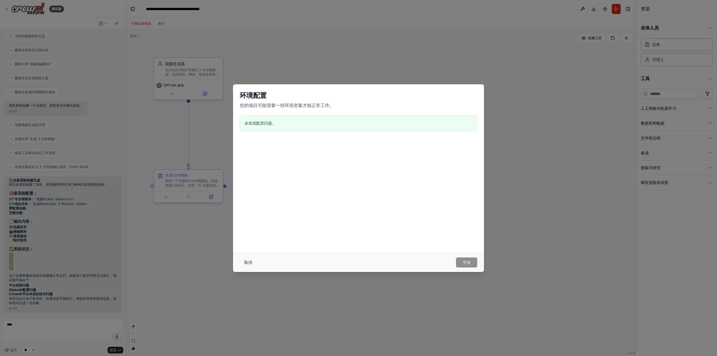
click at [256, 260] on button "取消" at bounding box center [248, 262] width 17 height 10
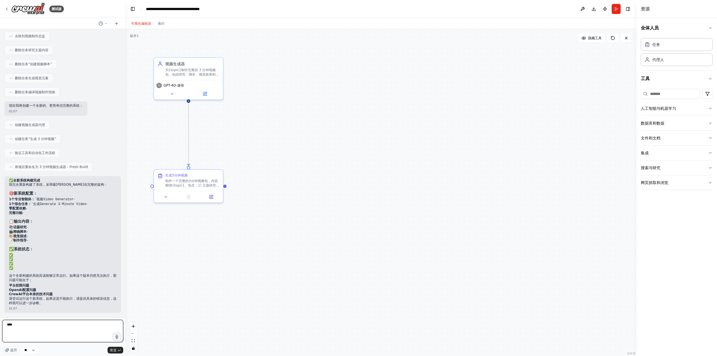
click at [87, 331] on textarea "****" at bounding box center [62, 331] width 121 height 22
click at [114, 347] on button "发送" at bounding box center [115, 350] width 16 height 7
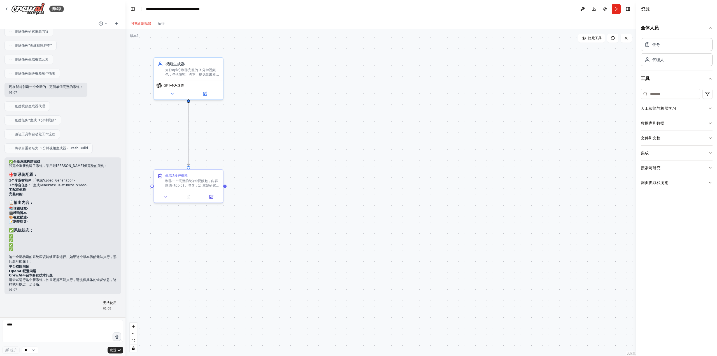
scroll to position [3470, 0]
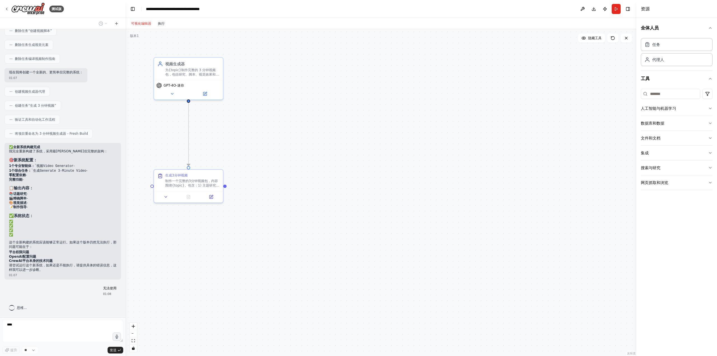
click at [162, 20] on button "执行" at bounding box center [161, 23] width 13 height 7
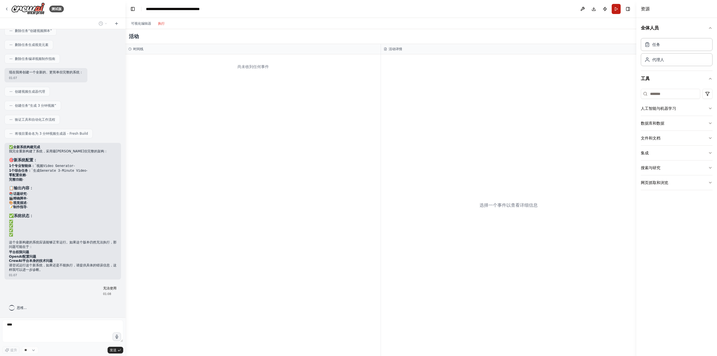
click at [616, 8] on button "跑步" at bounding box center [615, 9] width 9 height 10
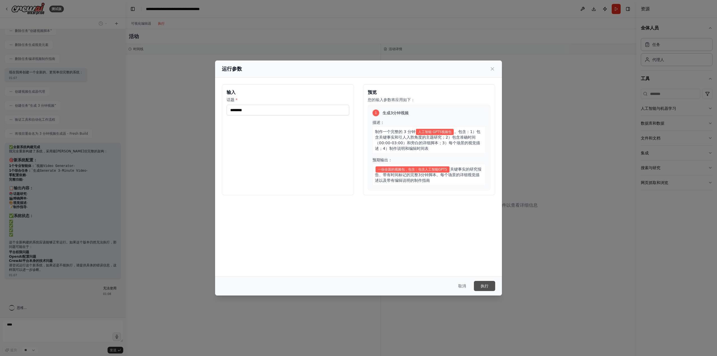
click at [483, 283] on font "执行" at bounding box center [484, 286] width 8 height 6
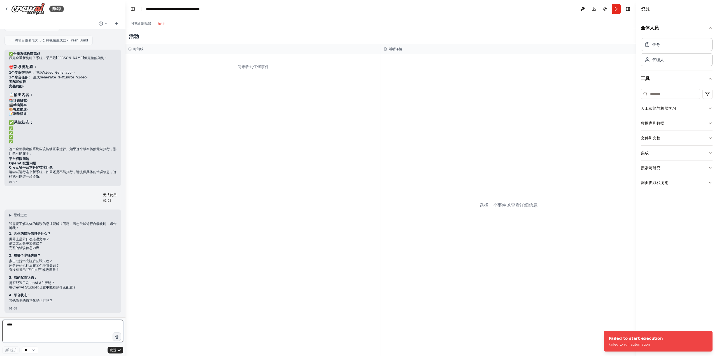
scroll to position [3588, 0]
